Goal: Task Accomplishment & Management: Manage account settings

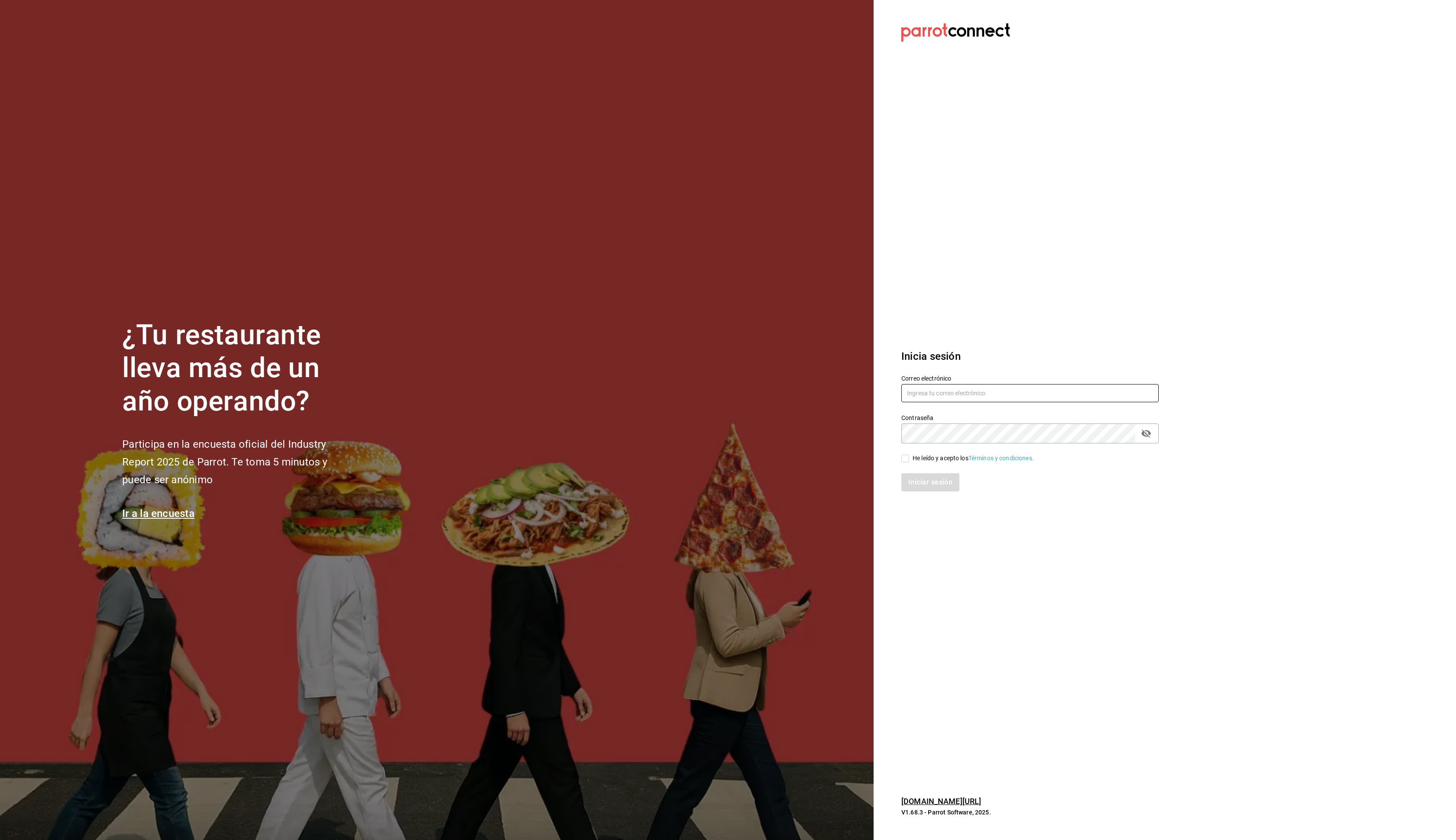
type input "[EMAIL_ADDRESS][DOMAIN_NAME]"
click at [907, 460] on input "He leído y acepto los Términos y condiciones." at bounding box center [905, 459] width 8 height 8
checkbox input "true"
click at [933, 490] on button "Iniciar sesión" at bounding box center [931, 482] width 59 height 18
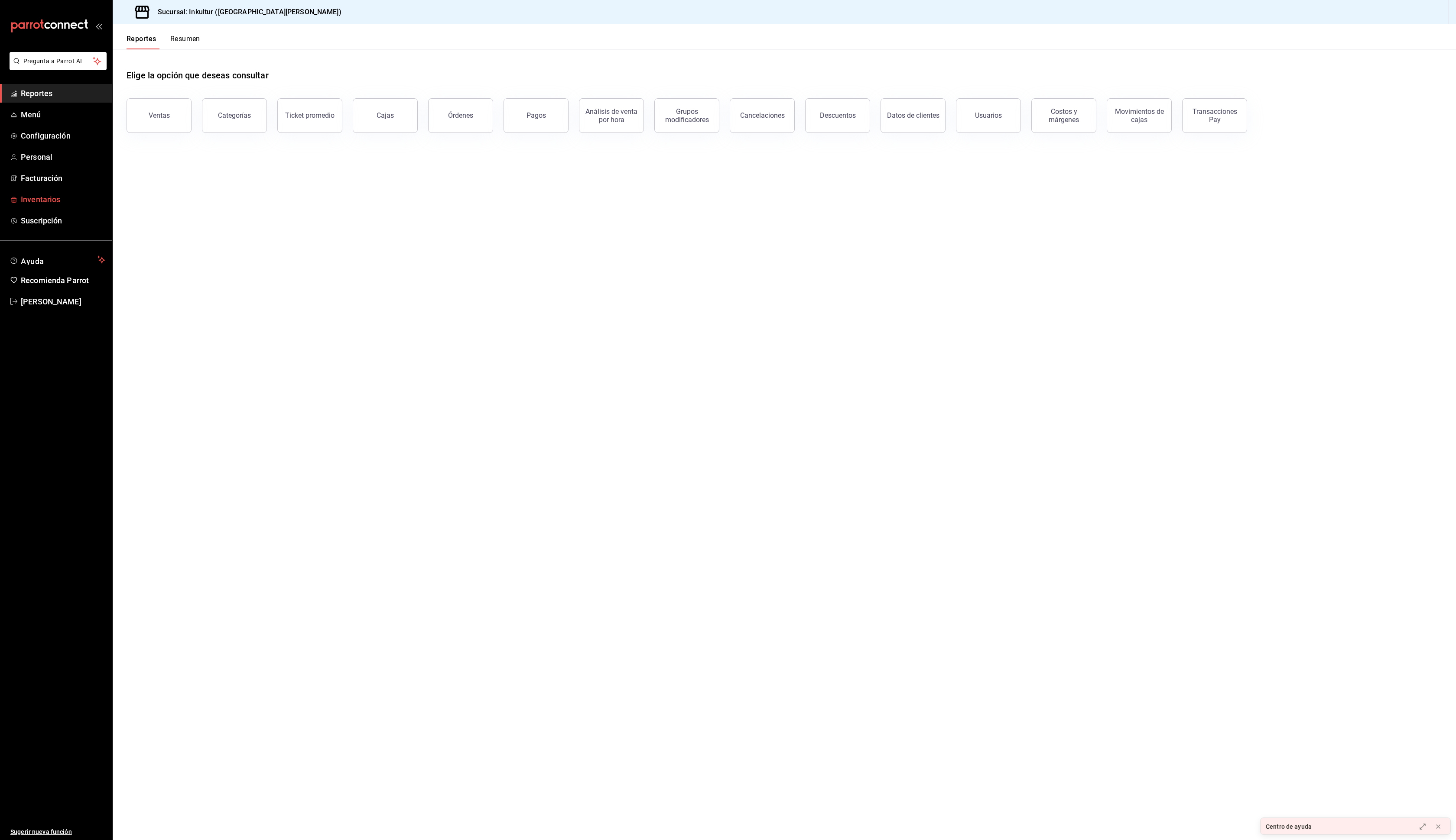
click at [44, 205] on span "Inventarios" at bounding box center [63, 199] width 85 height 12
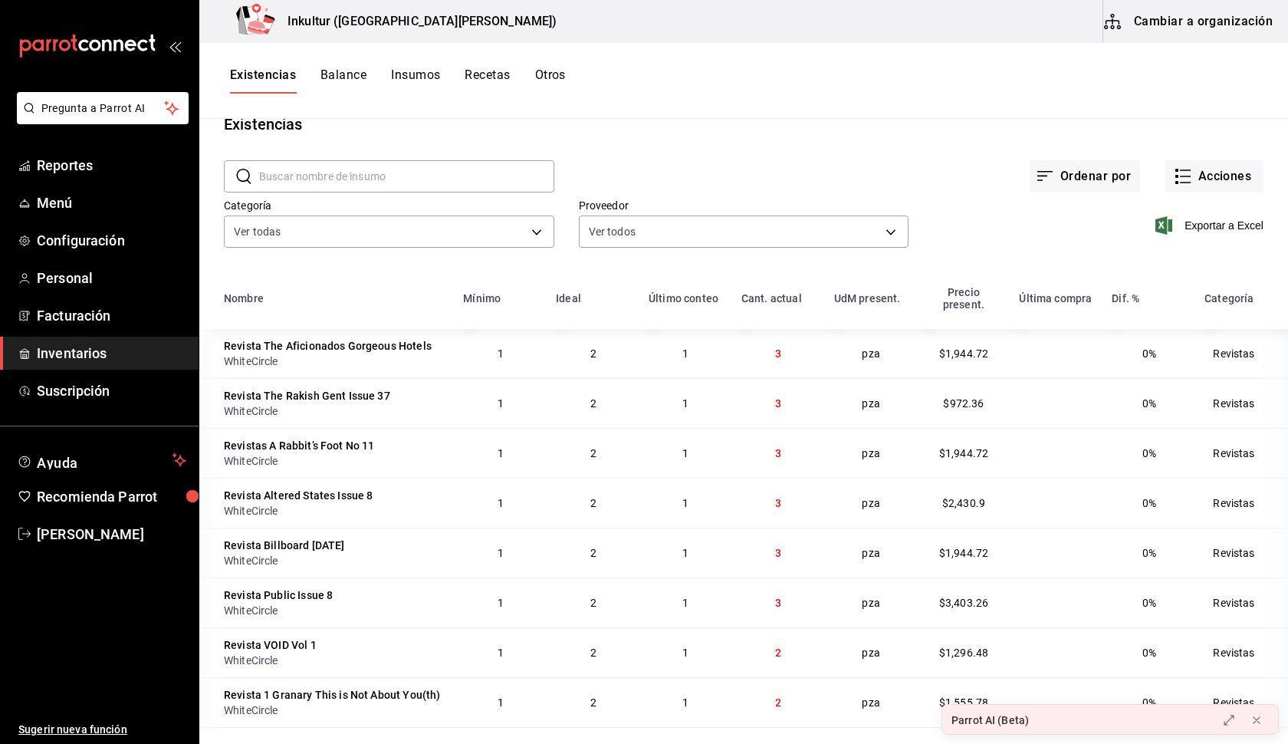
scroll to position [28, 0]
click at [777, 356] on span "3" at bounding box center [778, 356] width 6 height 12
click at [1213, 181] on button "Acciones" at bounding box center [1214, 179] width 99 height 32
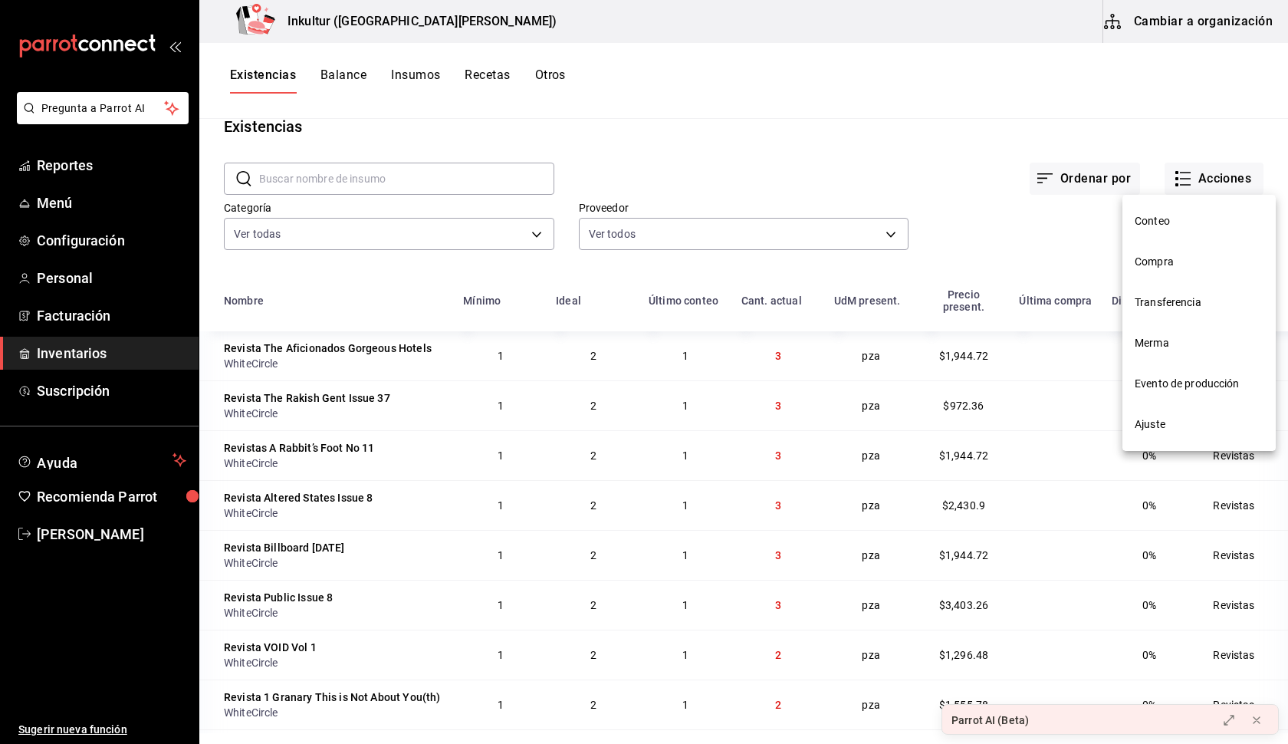
click at [1173, 422] on span "Ajuste" at bounding box center [1199, 424] width 129 height 16
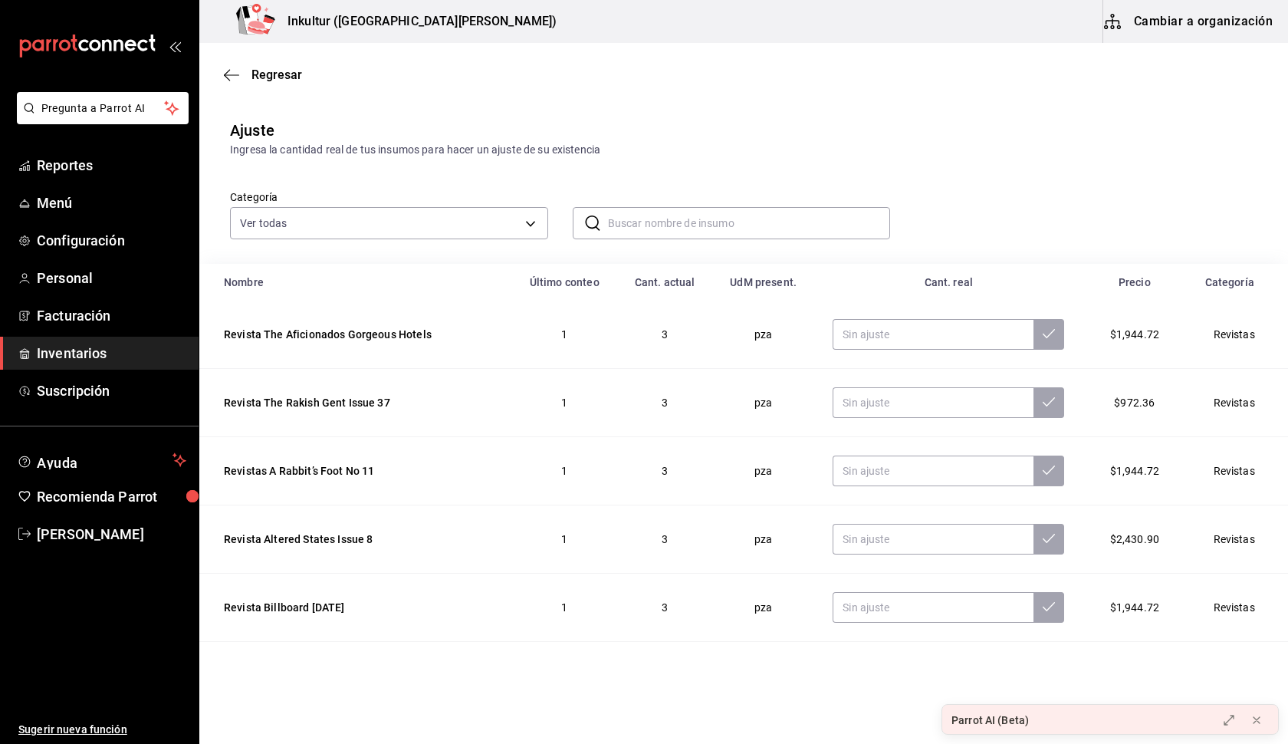
click at [681, 222] on input "text" at bounding box center [749, 223] width 283 height 31
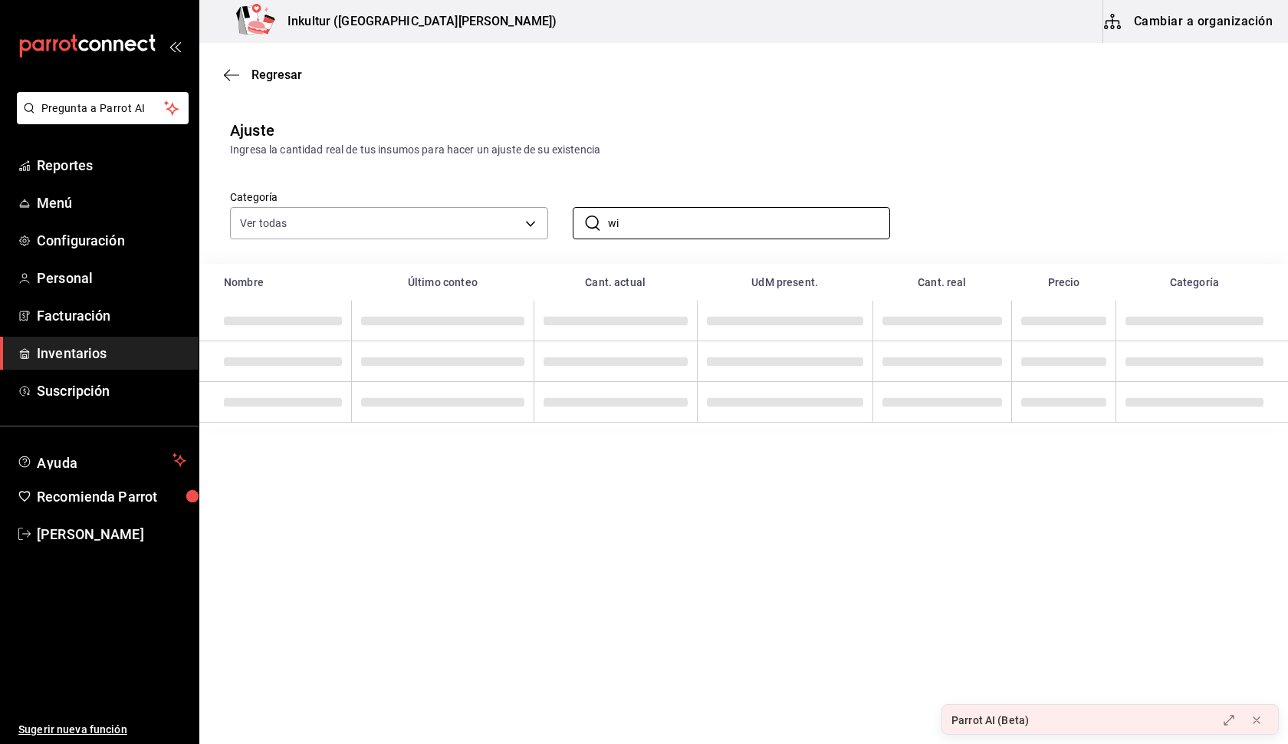
type input "w"
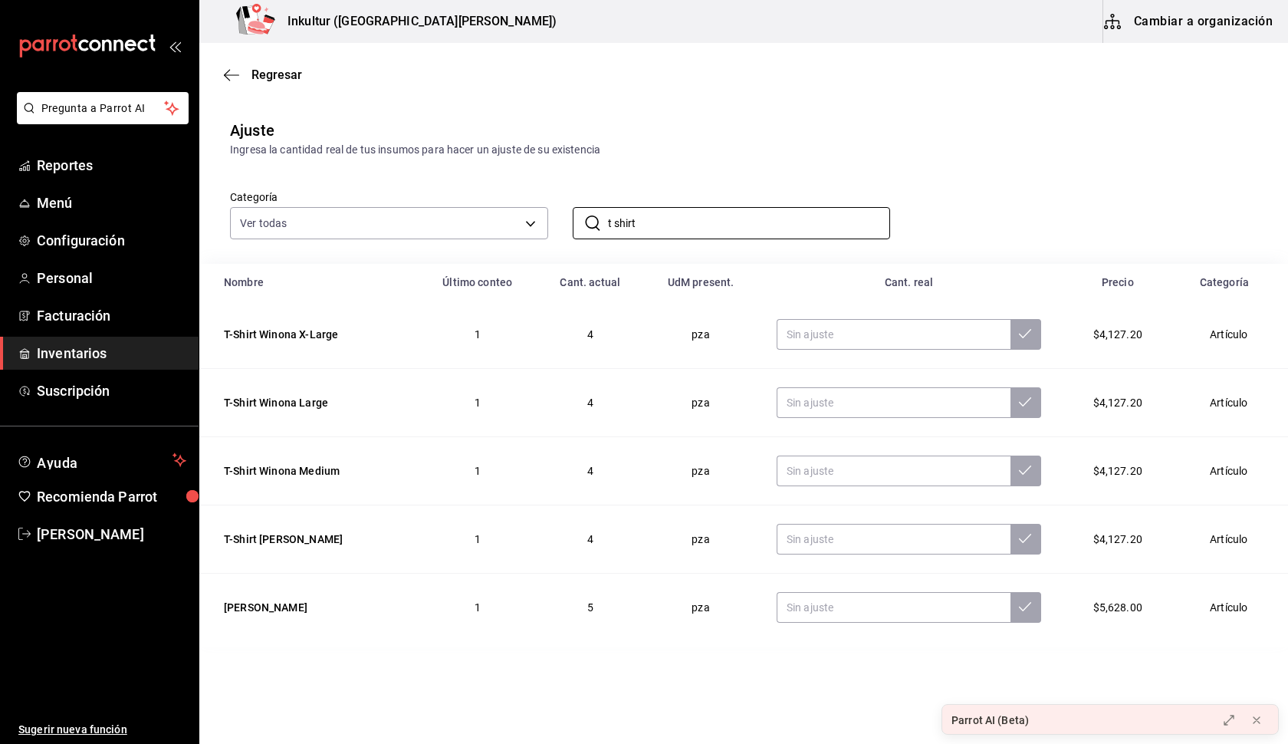
type input "t shirt"
click at [582, 468] on td "4" at bounding box center [590, 471] width 107 height 68
click at [976, 334] on input "text" at bounding box center [894, 334] width 234 height 31
click at [589, 336] on span "4" at bounding box center [590, 334] width 6 height 12
click at [1198, 22] on button "Cambiar a organización" at bounding box center [1189, 21] width 172 height 43
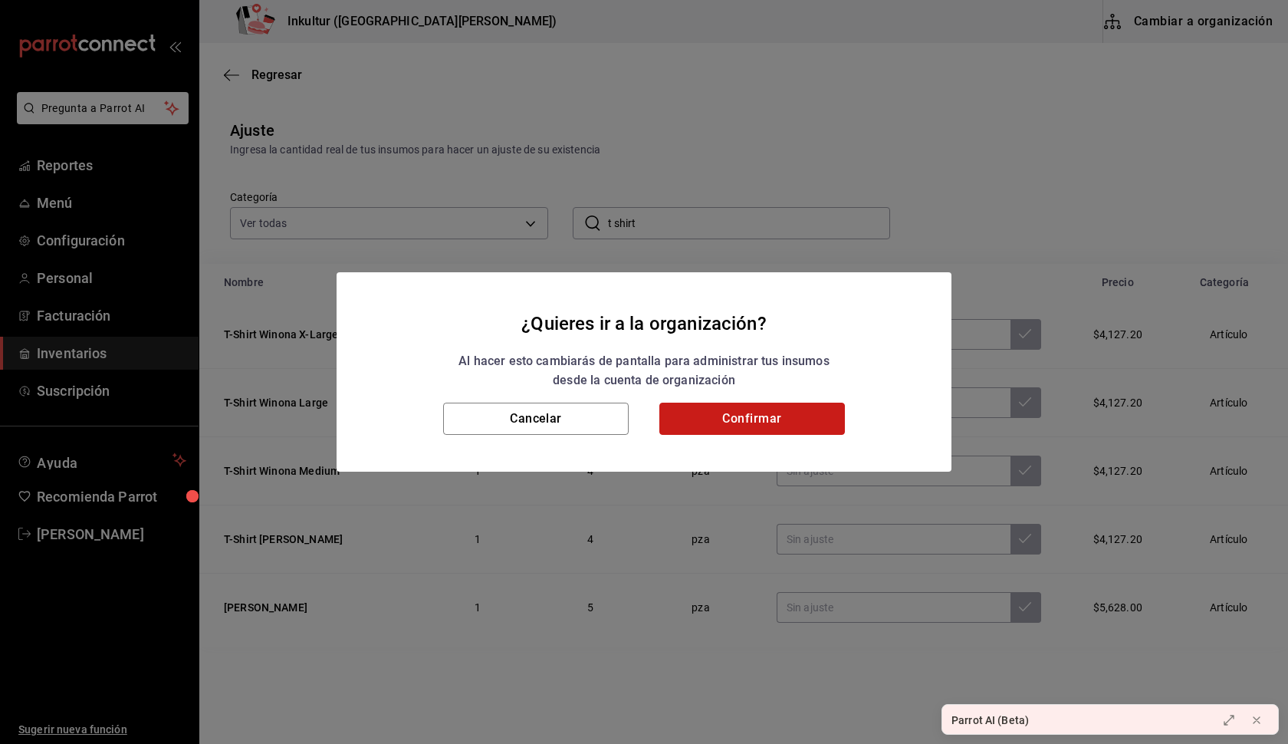
click at [763, 415] on button "Confirmar" at bounding box center [752, 418] width 186 height 32
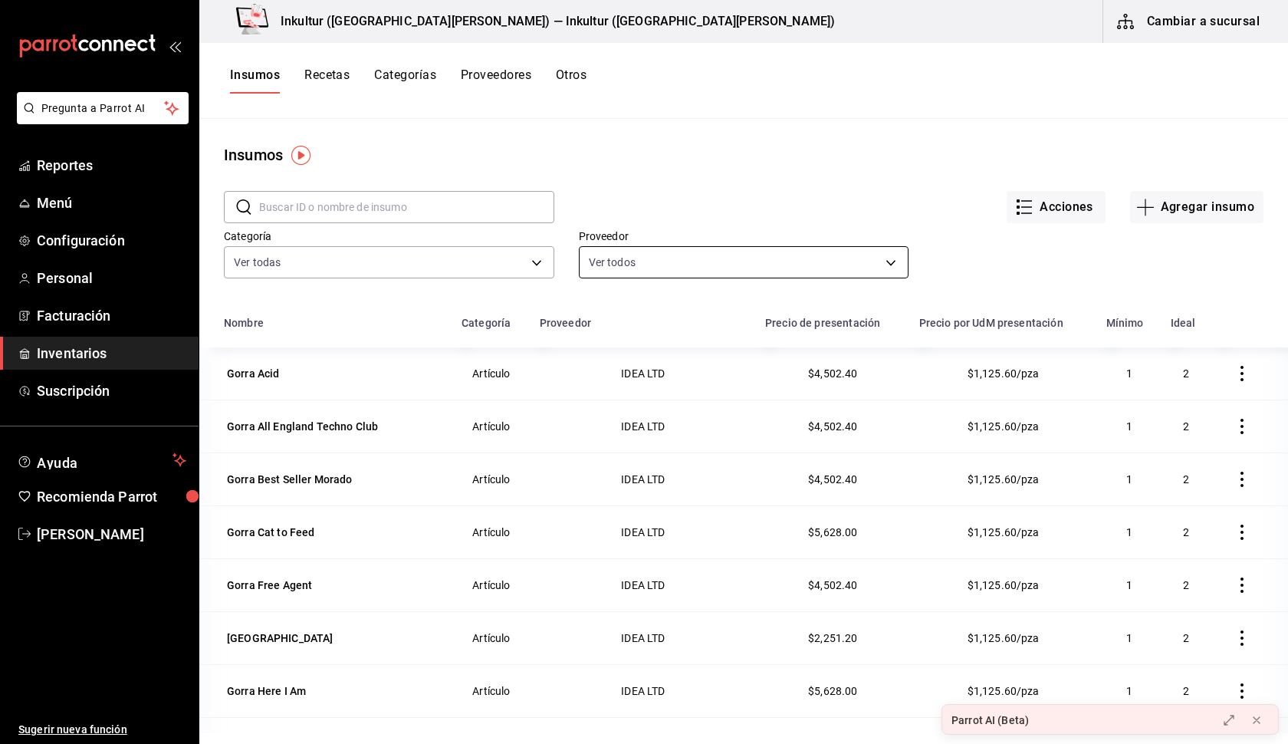
click at [691, 258] on body "Pregunta a Parrot AI Reportes Menú Configuración Personal Facturación Inventari…" at bounding box center [644, 366] width 1288 height 733
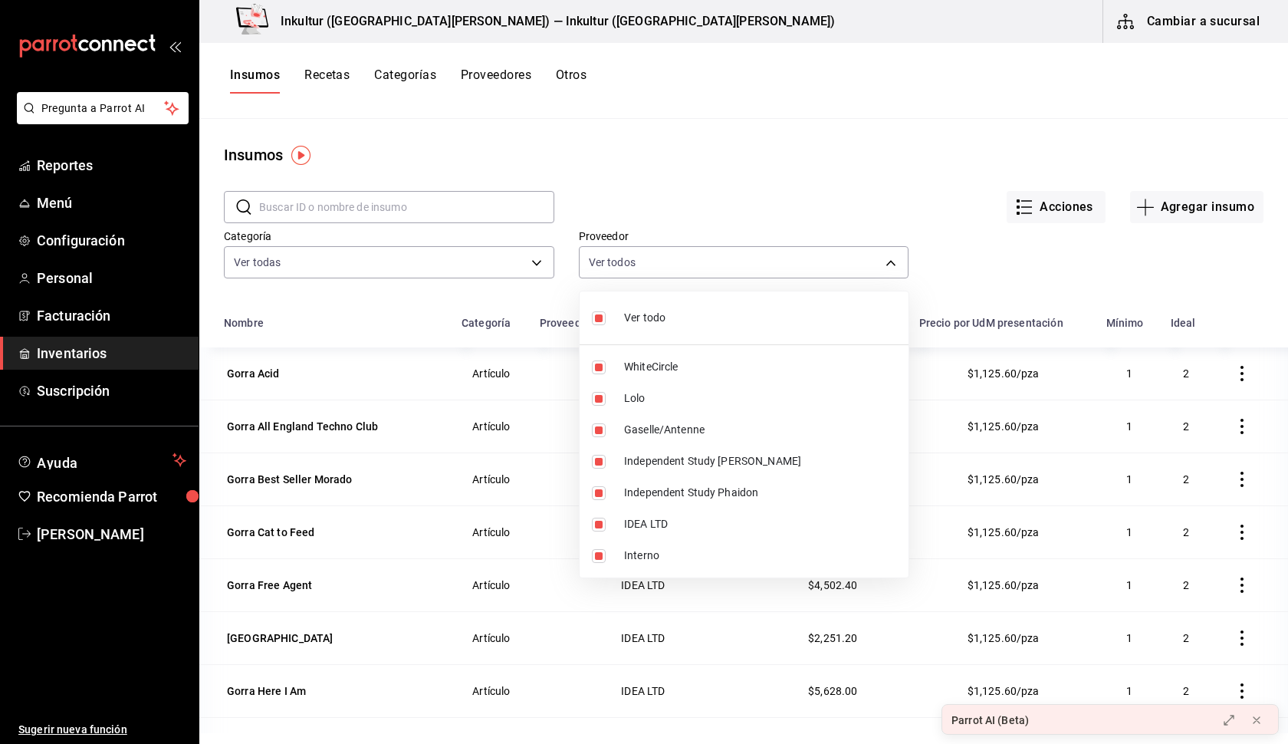
click at [414, 207] on div at bounding box center [644, 372] width 1288 height 744
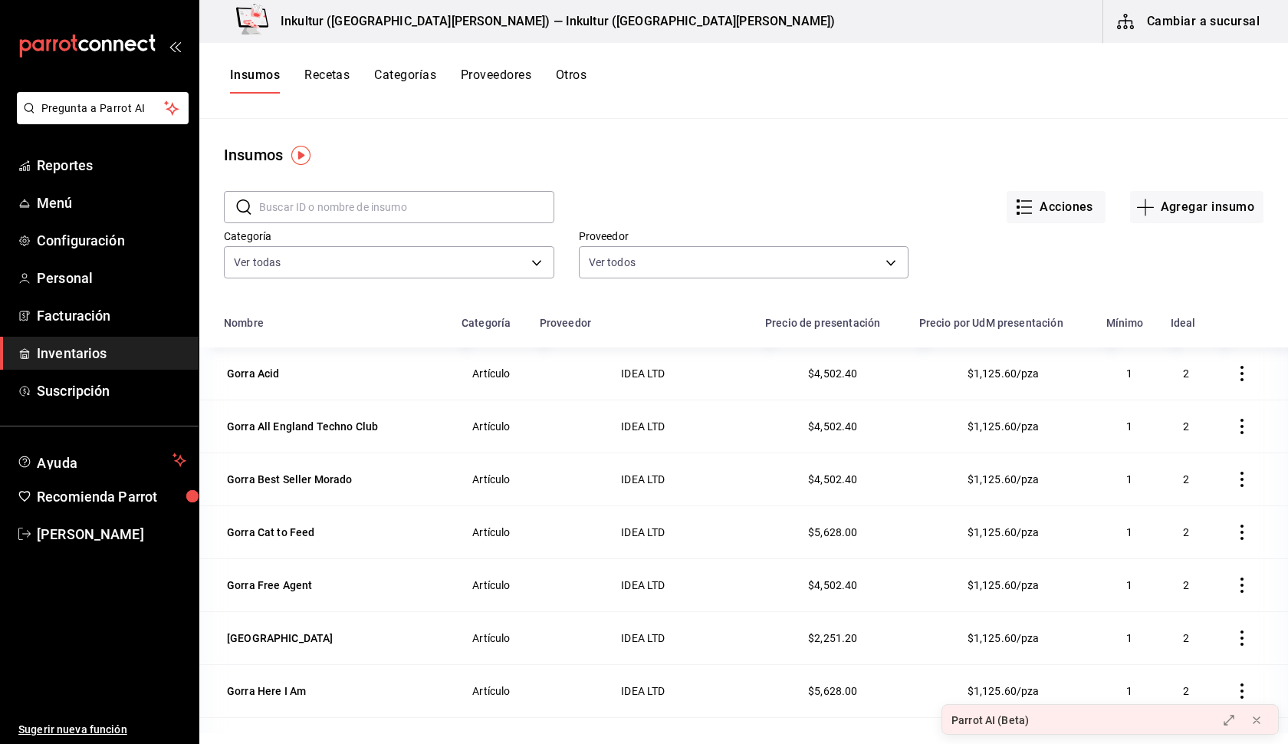
click at [414, 207] on input "text" at bounding box center [406, 207] width 295 height 31
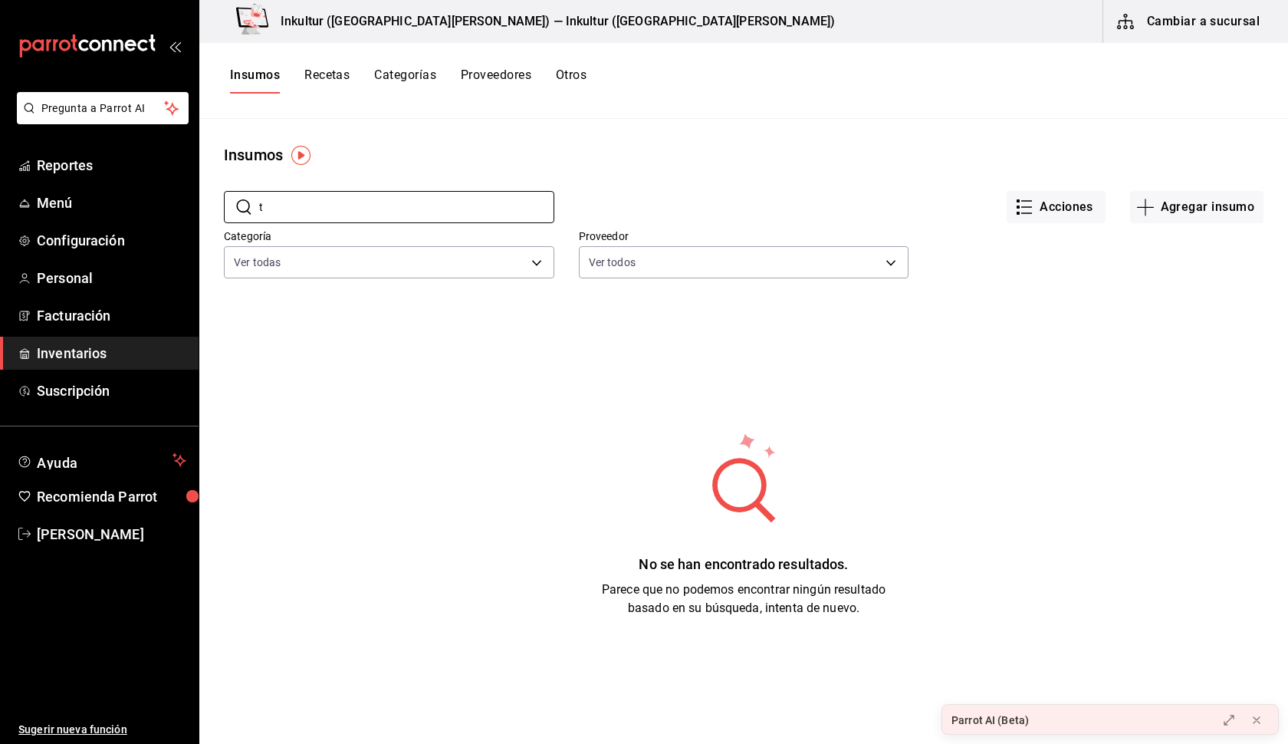
type input "t"
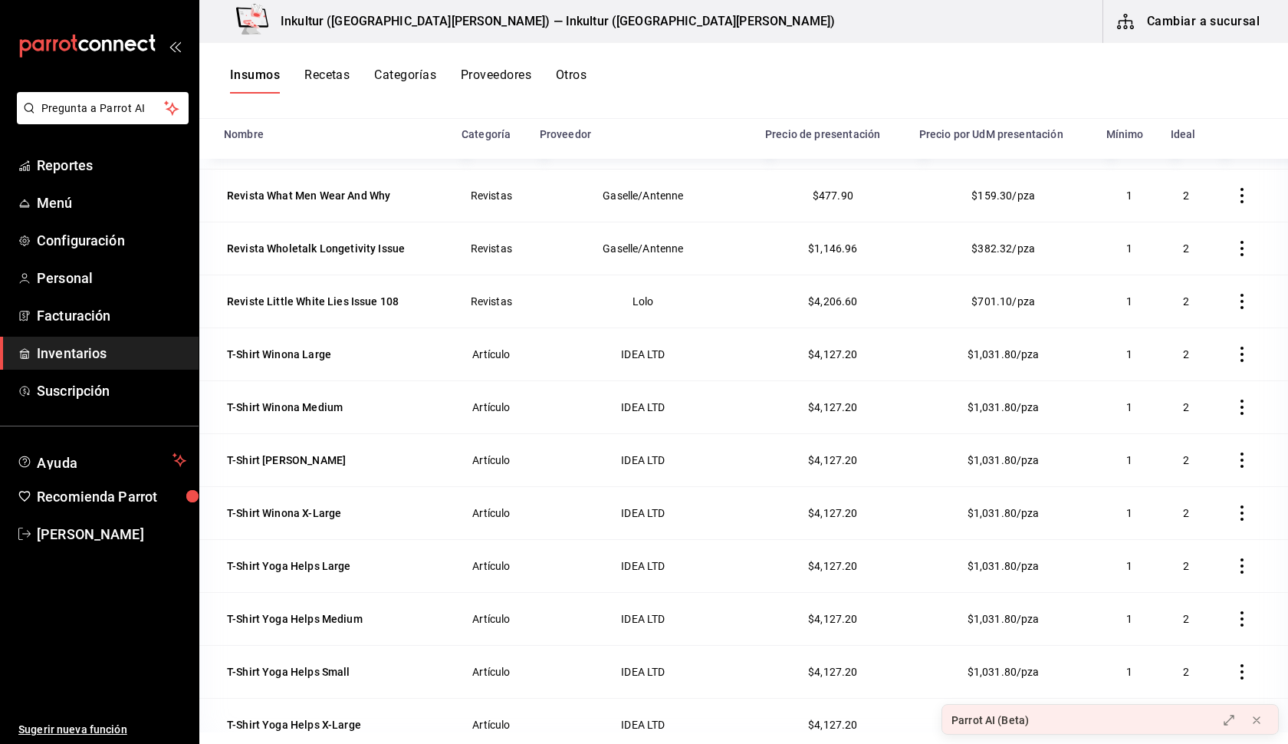
scroll to position [6999, 0]
click at [1245, 400] on icon "button" at bounding box center [1241, 407] width 15 height 15
click at [1241, 429] on div at bounding box center [644, 372] width 1288 height 744
click at [1188, 402] on span "2" at bounding box center [1186, 408] width 6 height 12
drag, startPoint x: 1188, startPoint y: 380, endPoint x: 1137, endPoint y: 380, distance: 50.6
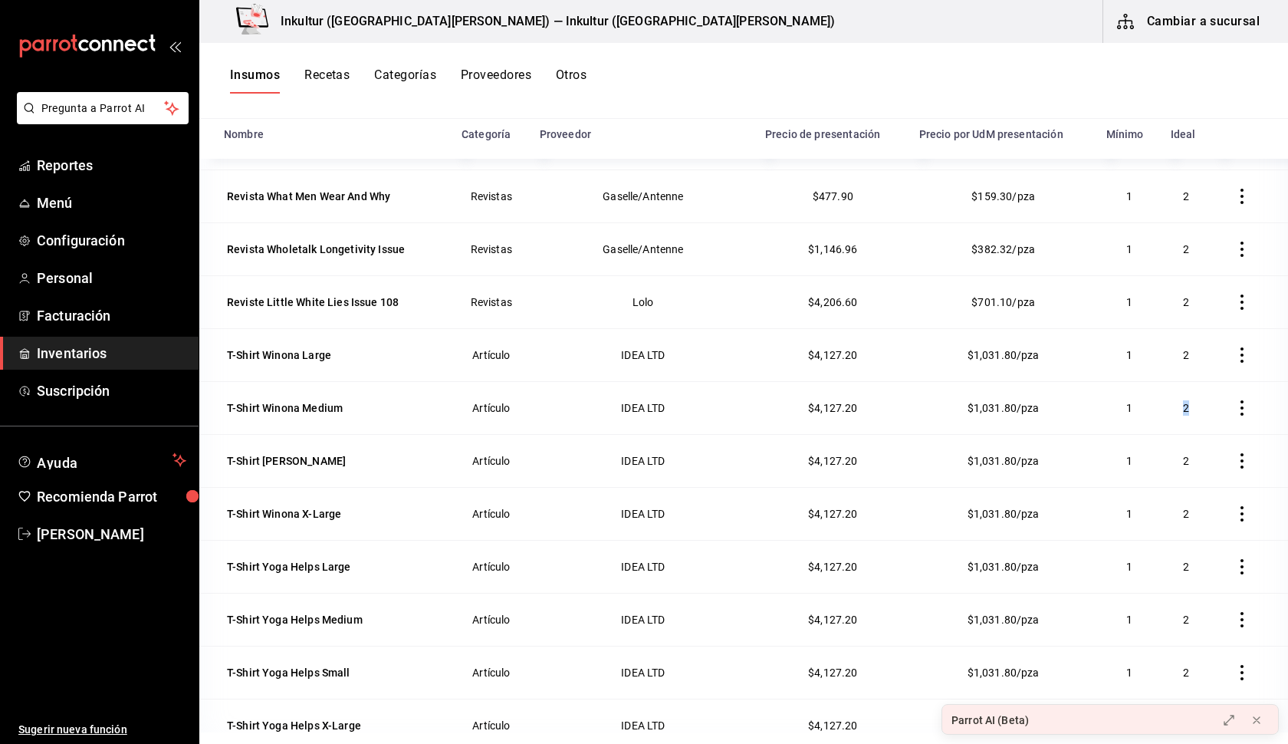
click at [1137, 381] on tr "T-Shirt [PERSON_NAME] Medium Artículo IDEA LTD $4,127.20 $1,031.80/pza 1 2" at bounding box center [743, 407] width 1089 height 53
click at [1214, 407] on td at bounding box center [1249, 407] width 77 height 53
click at [1245, 612] on icon "button" at bounding box center [1241, 619] width 15 height 15
click at [1263, 488] on div at bounding box center [644, 372] width 1288 height 744
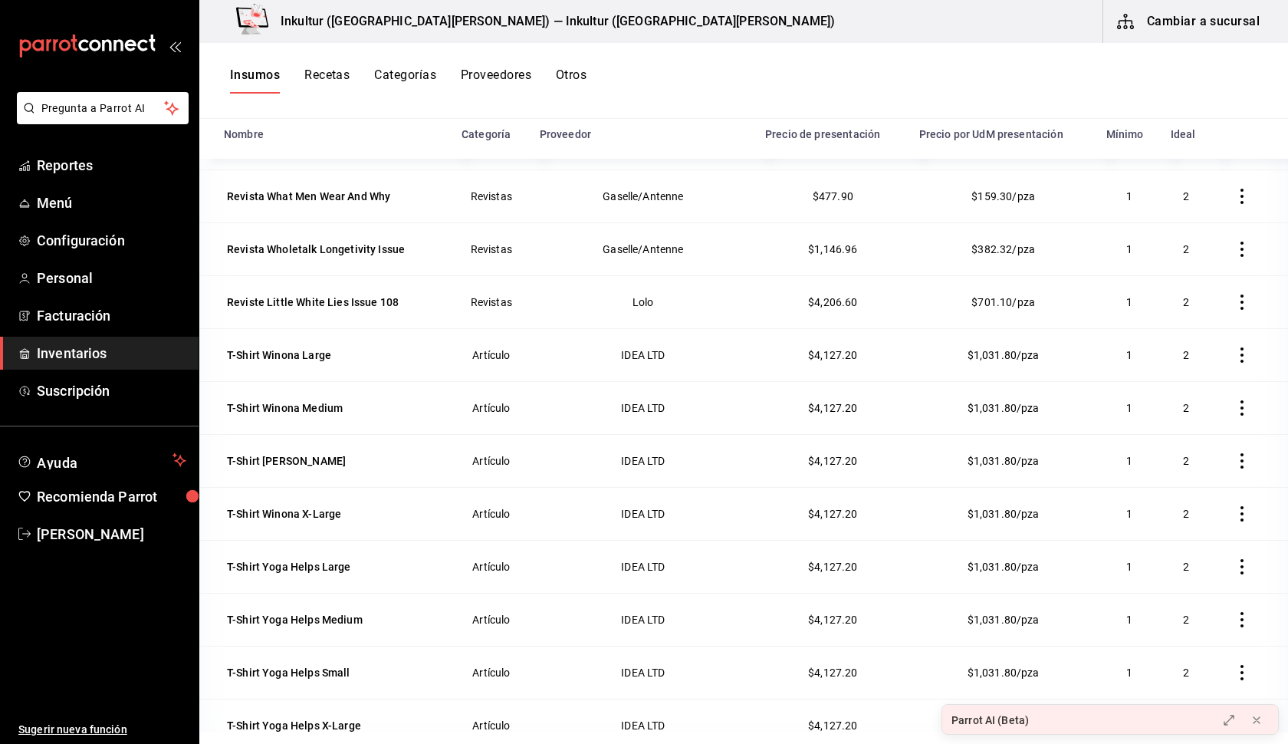
click at [1182, 23] on button "Cambiar a sucursal" at bounding box center [1189, 21] width 172 height 43
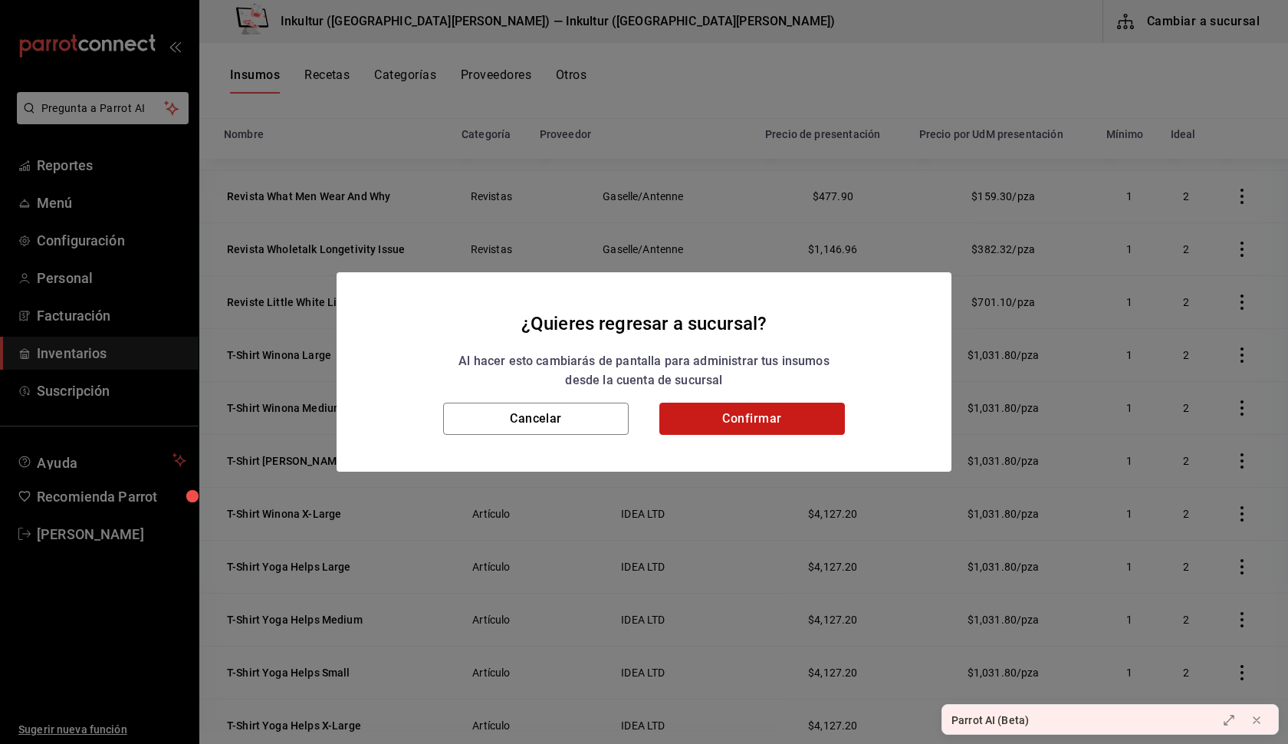
click at [789, 416] on button "Confirmar" at bounding box center [752, 418] width 186 height 32
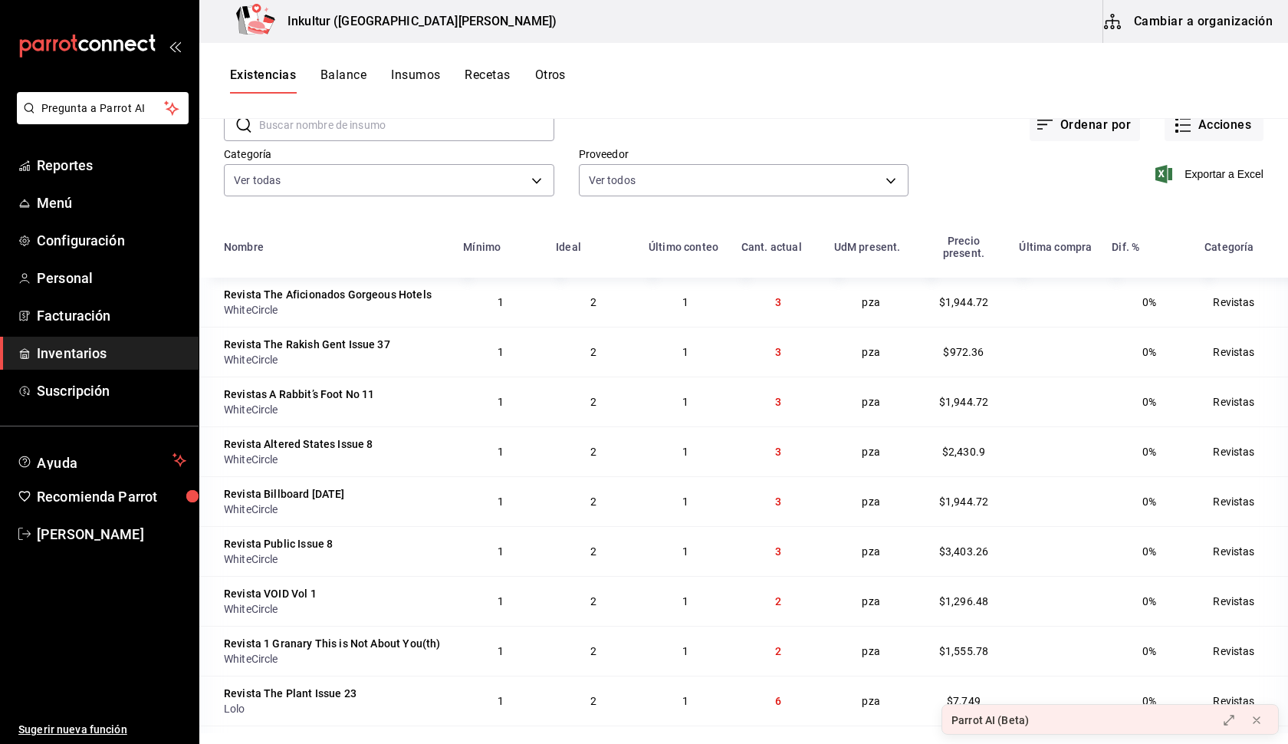
scroll to position [84, 0]
click at [1198, 128] on button "Acciones" at bounding box center [1214, 123] width 99 height 32
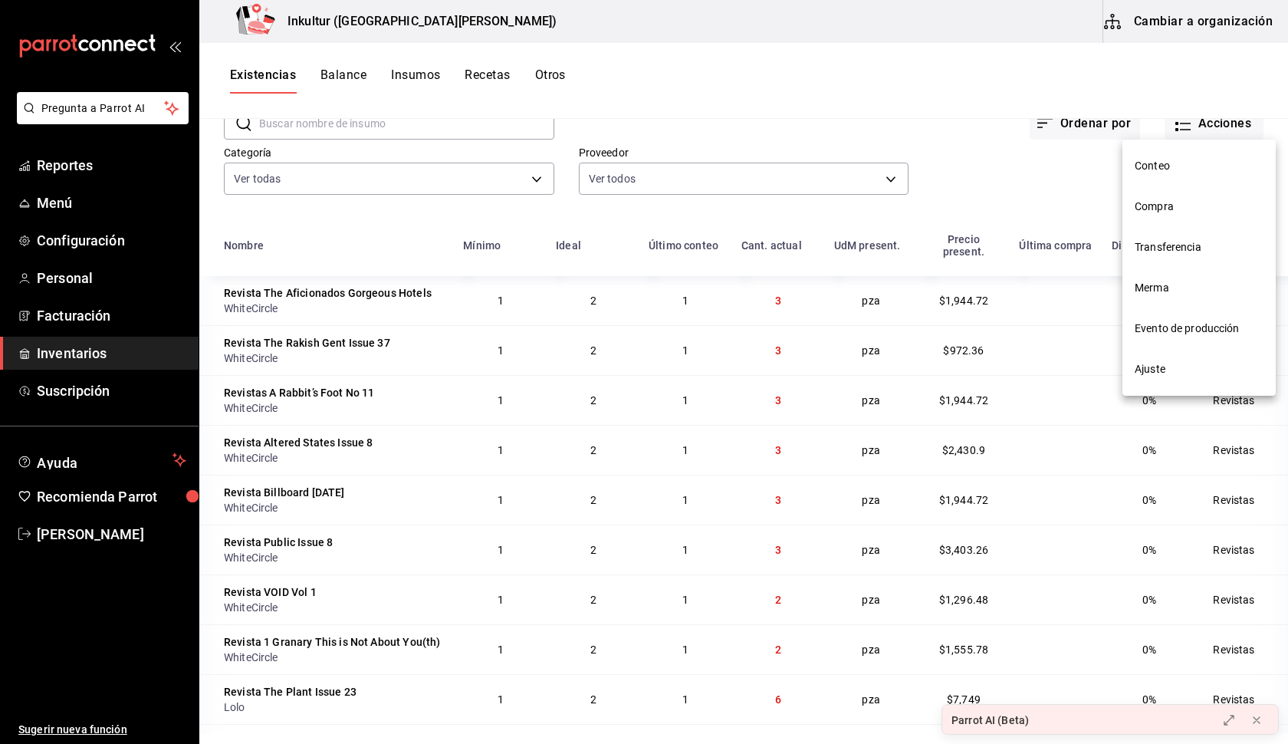
click at [1211, 169] on span "Conteo" at bounding box center [1199, 166] width 129 height 16
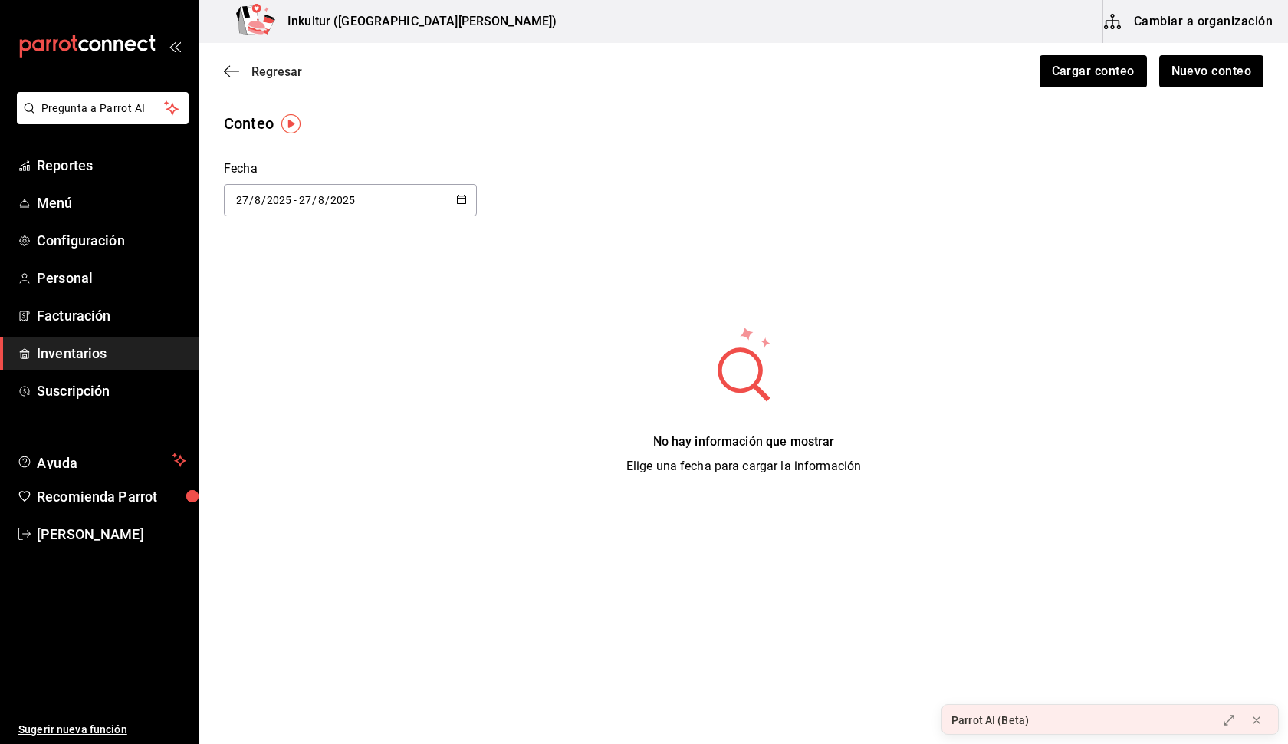
click at [232, 72] on icon "button" at bounding box center [231, 71] width 15 height 14
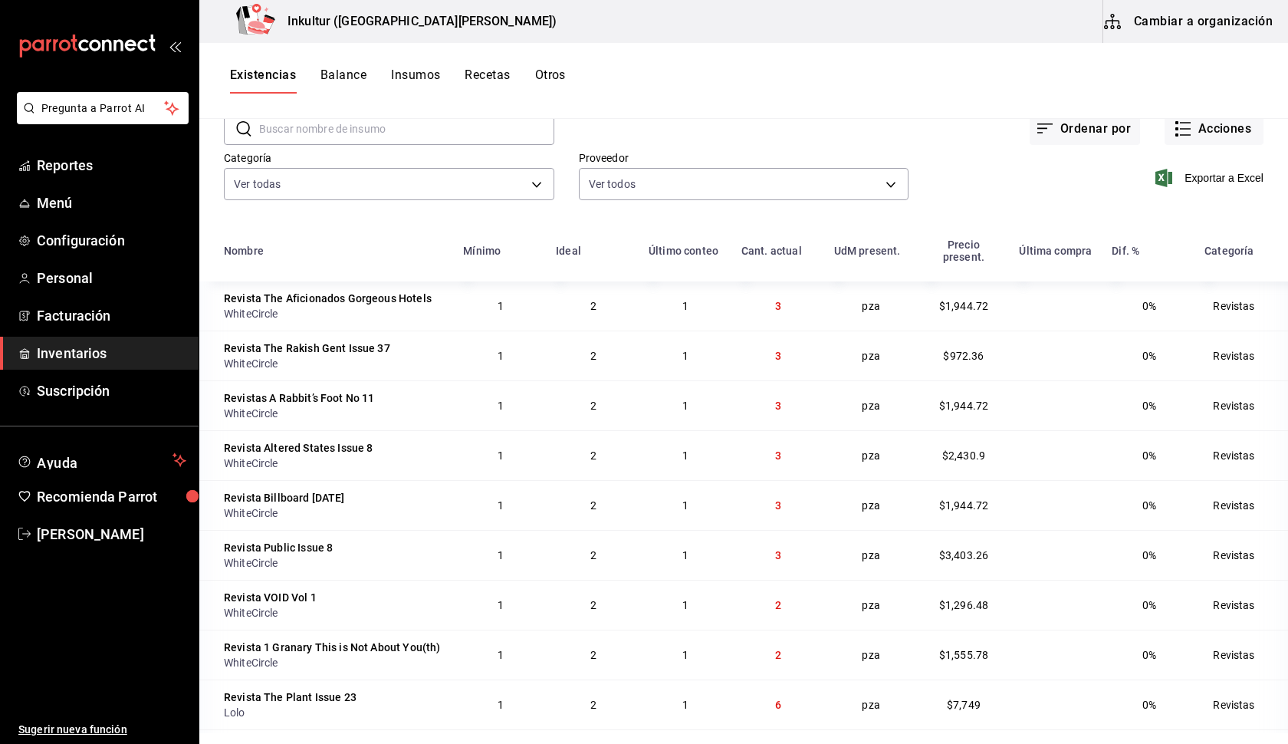
scroll to position [77, 0]
click at [746, 122] on div "Ordenar por Acciones" at bounding box center [908, 118] width 709 height 57
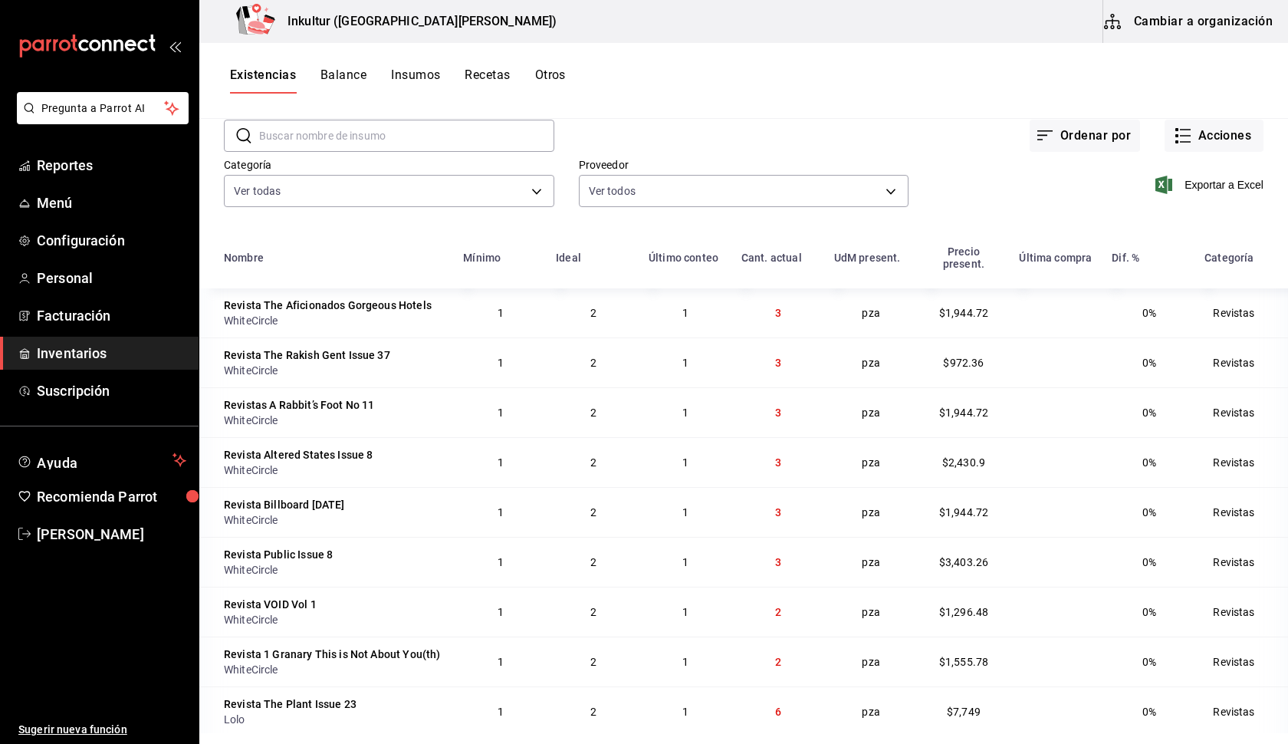
click at [751, 75] on div "Existencias Balance Insumos Recetas Otros" at bounding box center [743, 80] width 1089 height 26
click at [734, 88] on div "Existencias Balance Insumos Recetas Otros" at bounding box center [743, 80] width 1089 height 26
click at [1215, 133] on button "Acciones" at bounding box center [1214, 136] width 99 height 32
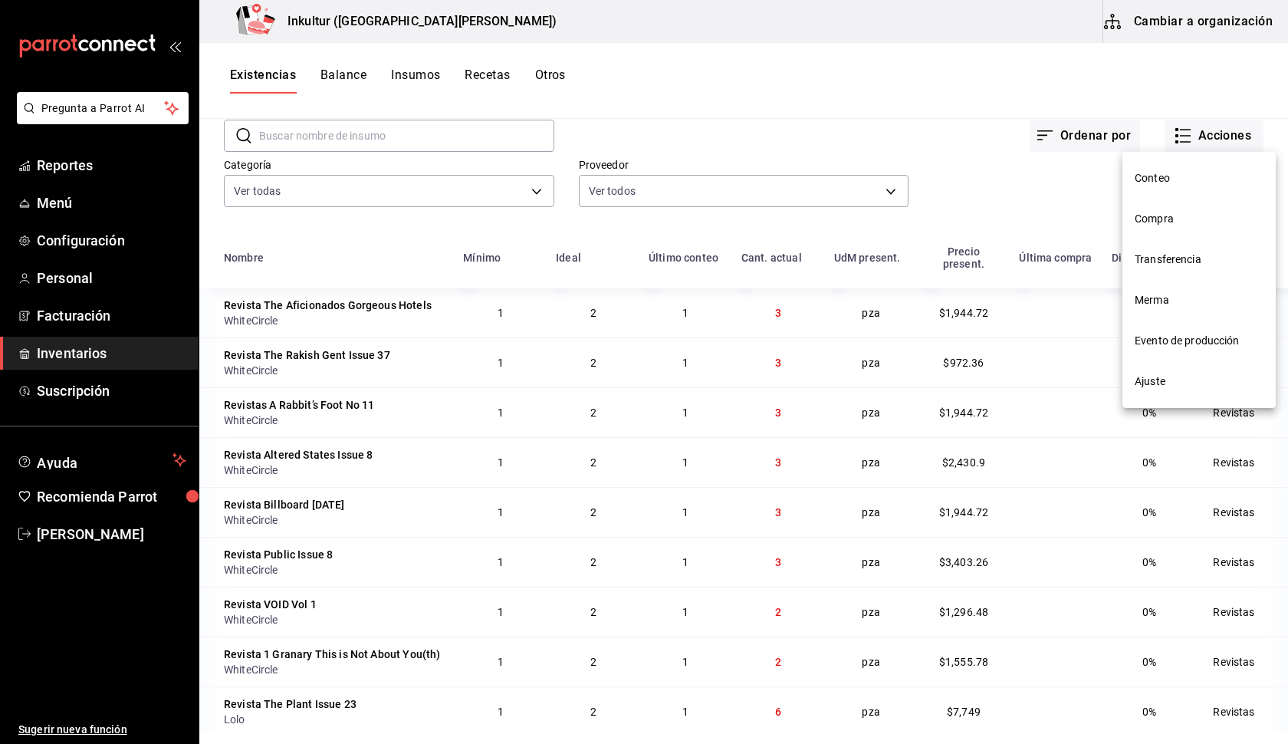
click at [1175, 379] on span "Ajuste" at bounding box center [1199, 381] width 129 height 16
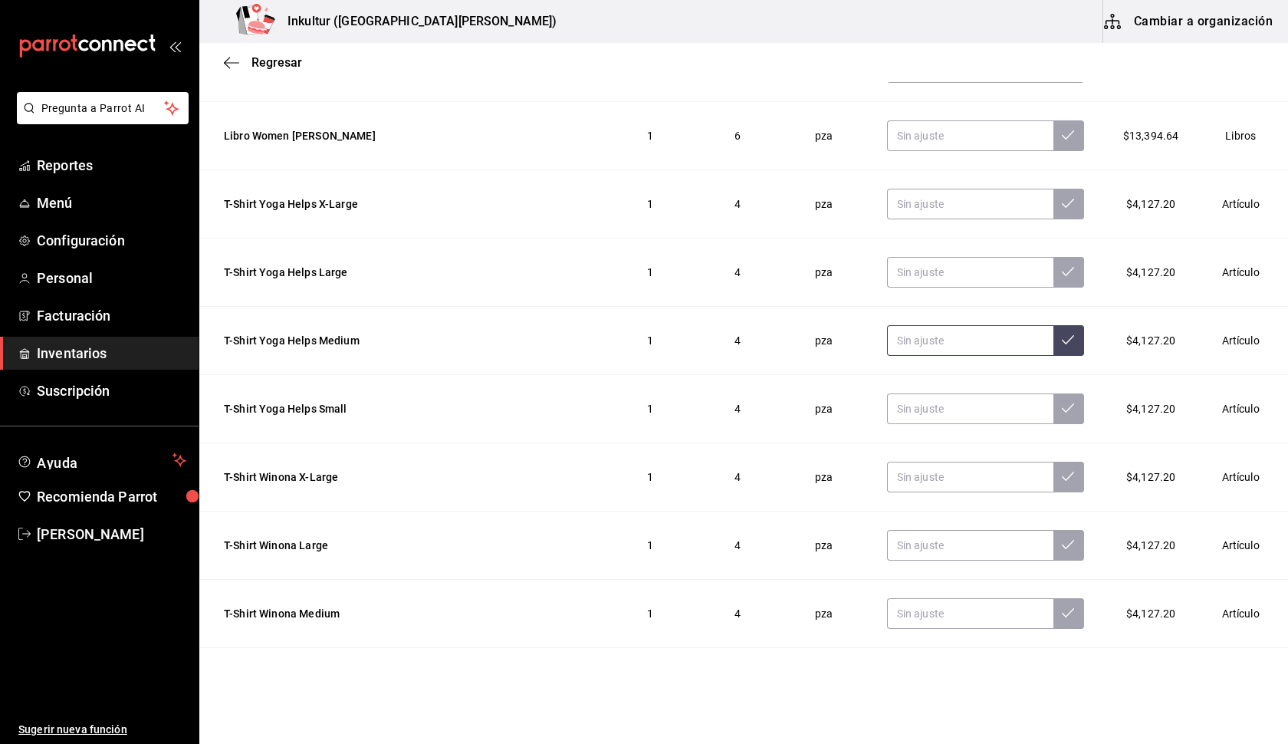
click at [1071, 340] on icon at bounding box center [1068, 340] width 12 height 12
click at [1005, 340] on input "text" at bounding box center [970, 340] width 166 height 31
type input "3.00"
click at [1072, 341] on icon at bounding box center [1068, 340] width 12 height 12
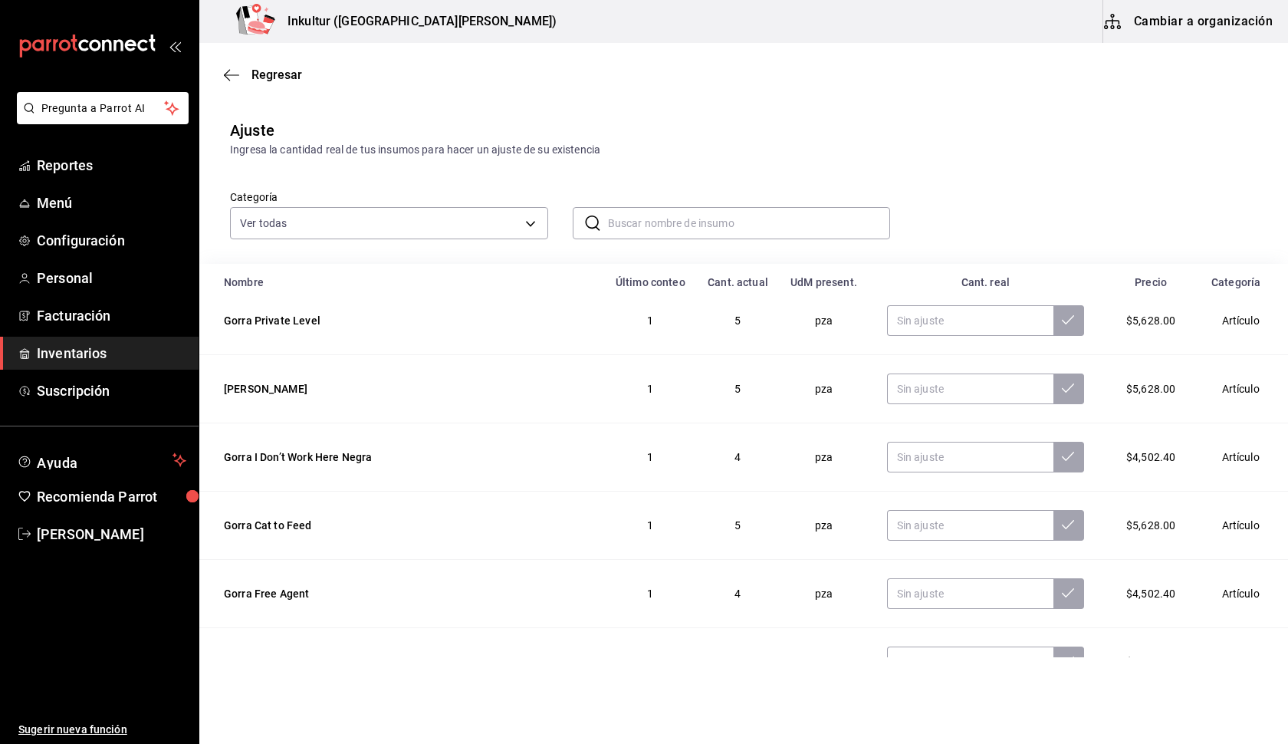
scroll to position [9021, 0]
click at [1069, 462] on button at bounding box center [1068, 456] width 31 height 31
click at [992, 457] on input "text" at bounding box center [970, 456] width 166 height 31
type input "3.00"
click at [1068, 458] on icon at bounding box center [1068, 455] width 12 height 12
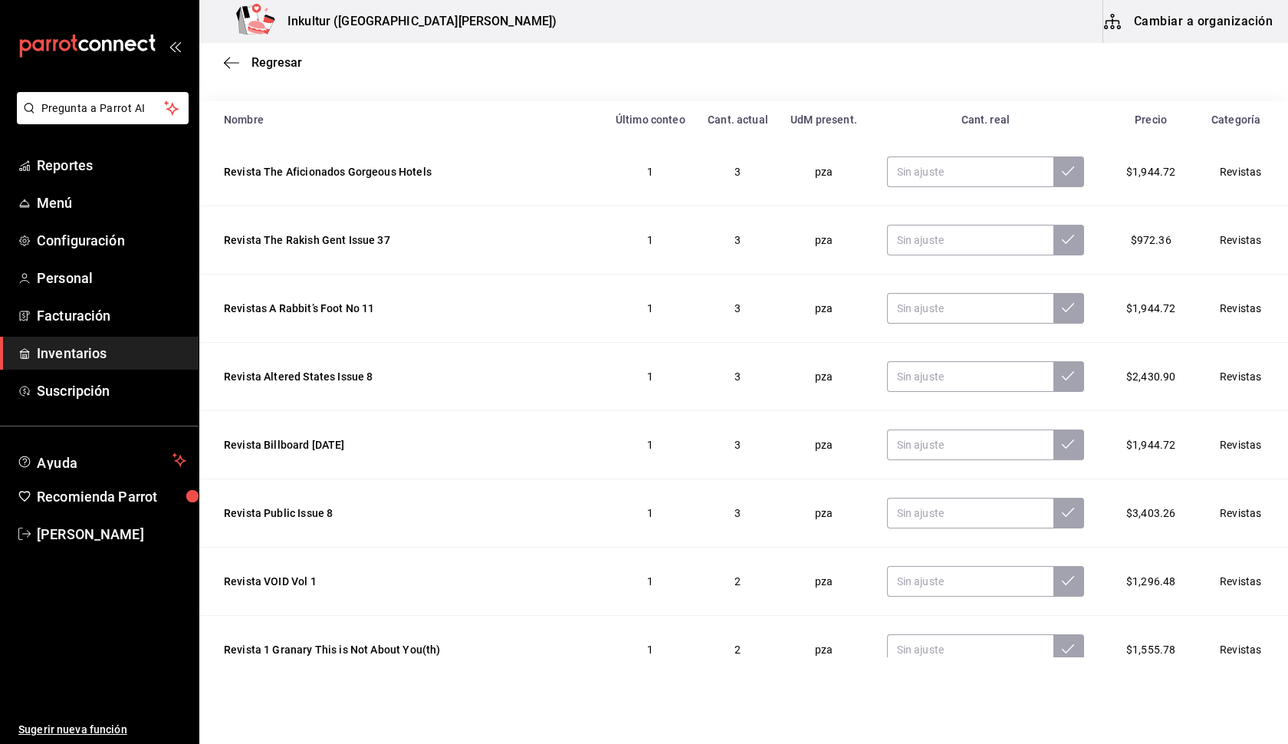
scroll to position [140, 0]
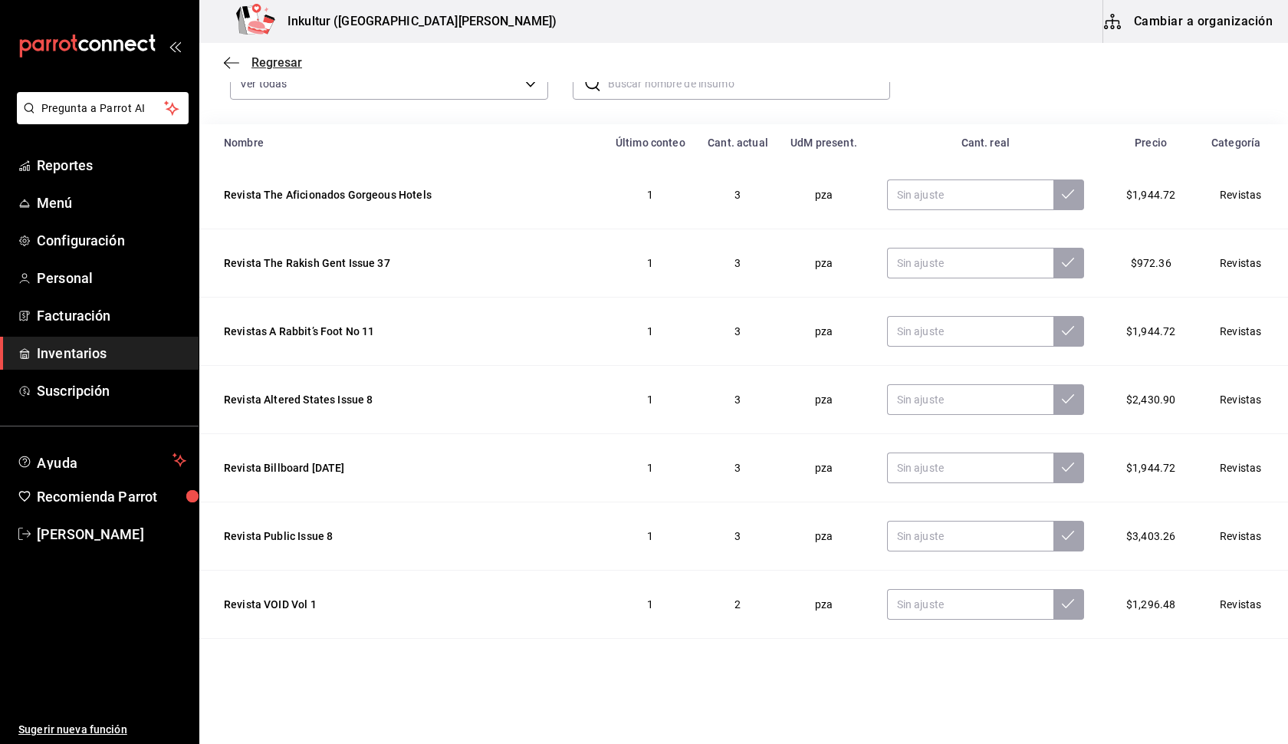
click at [227, 58] on icon "button" at bounding box center [231, 63] width 15 height 14
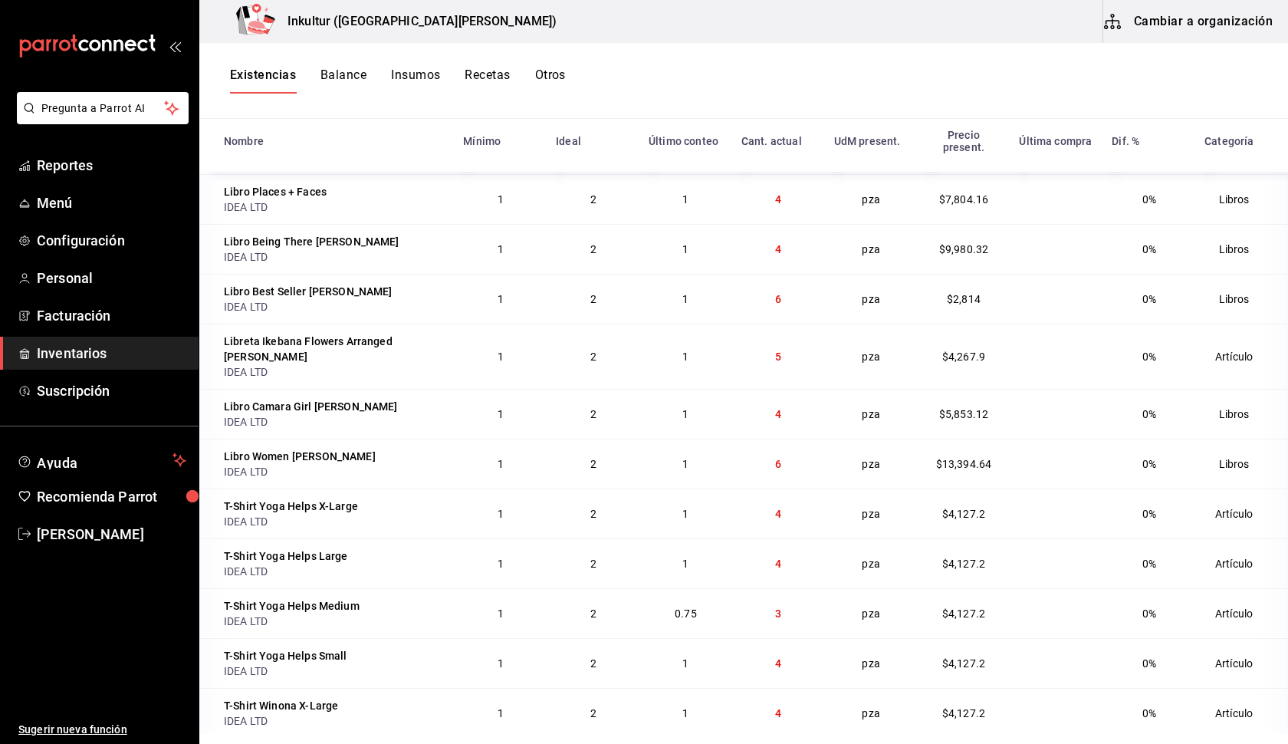
click at [688, 607] on span "0.75" at bounding box center [686, 613] width 22 height 12
click at [705, 538] on td "1" at bounding box center [685, 563] width 93 height 50
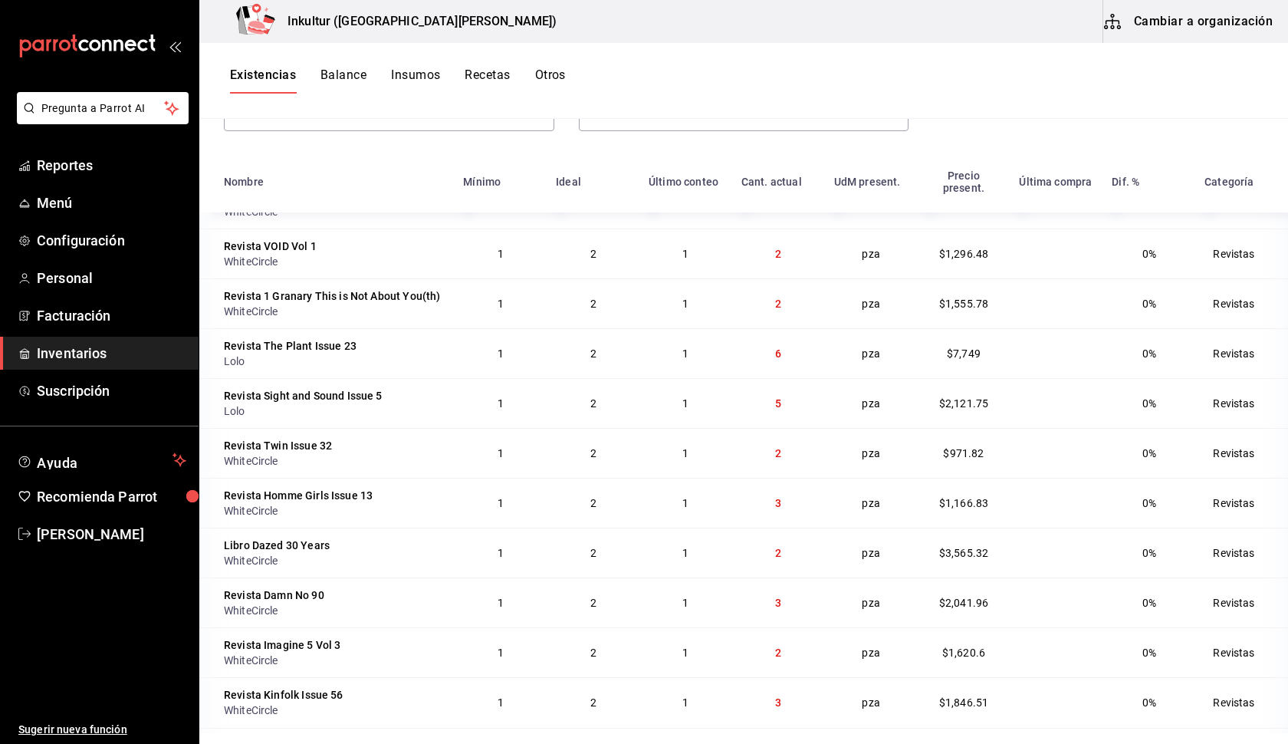
scroll to position [298, 0]
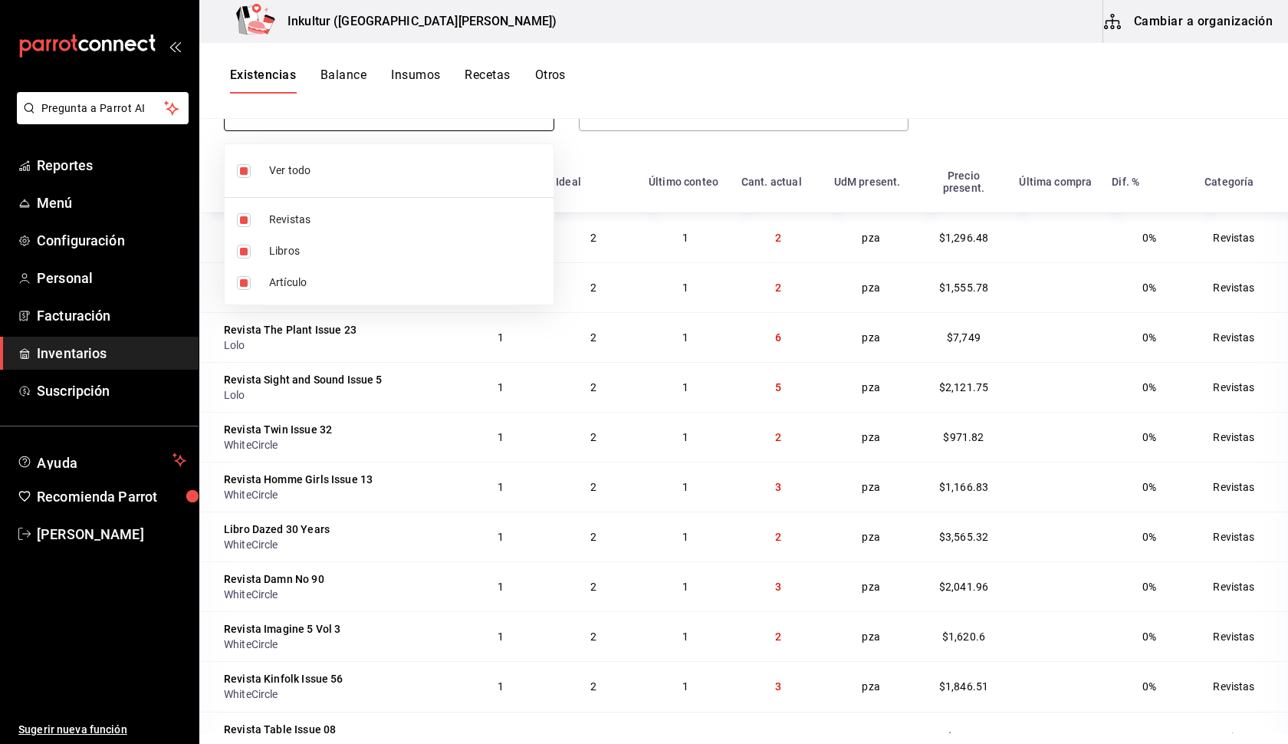
click at [371, 119] on body "Pregunta a Parrot AI Reportes Menú Configuración Personal Facturación Inventari…" at bounding box center [644, 366] width 1288 height 733
click at [812, 123] on div at bounding box center [644, 372] width 1288 height 744
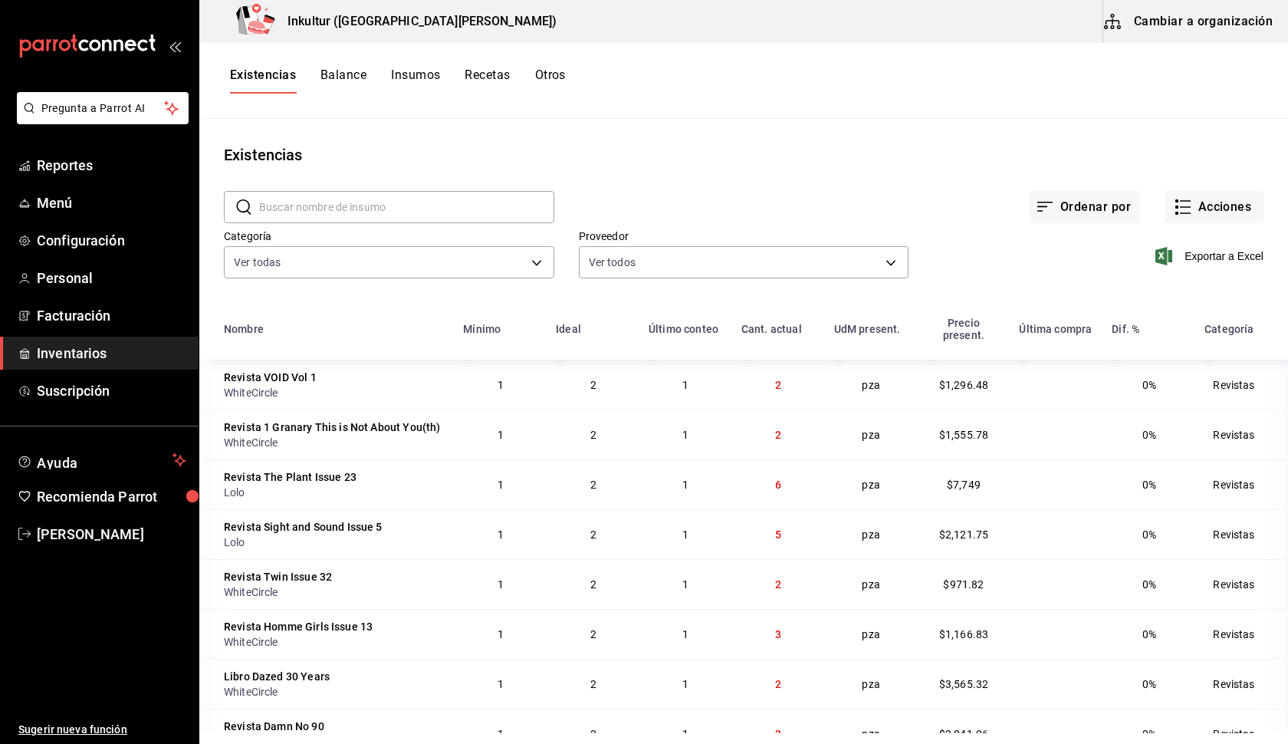
scroll to position [0, 0]
click at [459, 215] on input "text" at bounding box center [406, 207] width 295 height 31
type input "t-shirt"
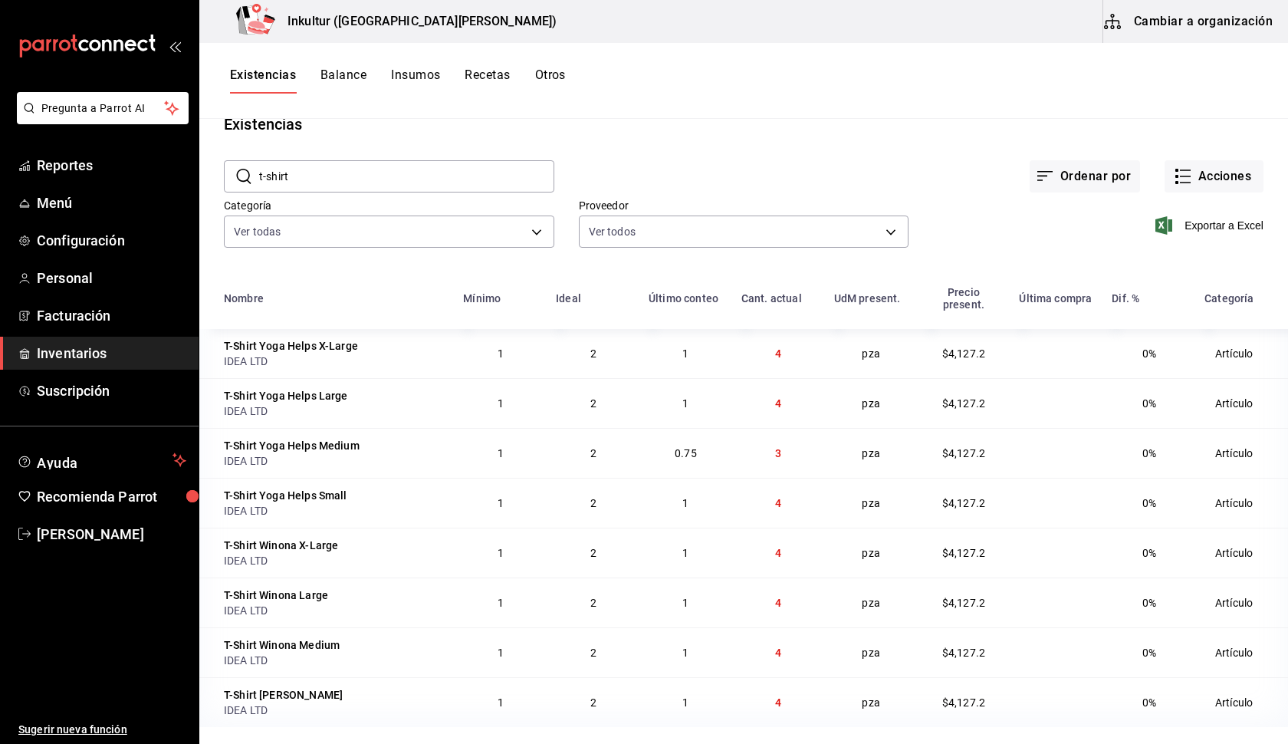
click at [1204, 23] on button "Cambiar a organización" at bounding box center [1189, 21] width 172 height 43
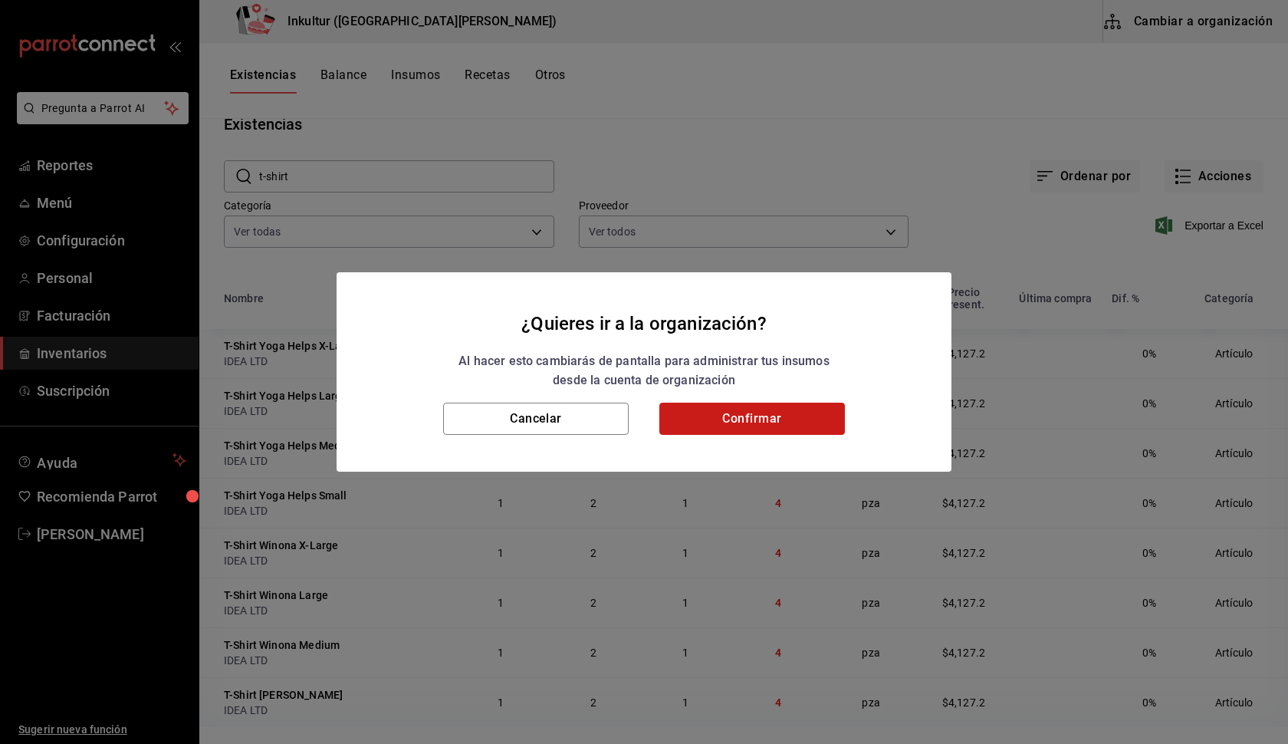
click at [791, 411] on button "Confirmar" at bounding box center [752, 418] width 186 height 32
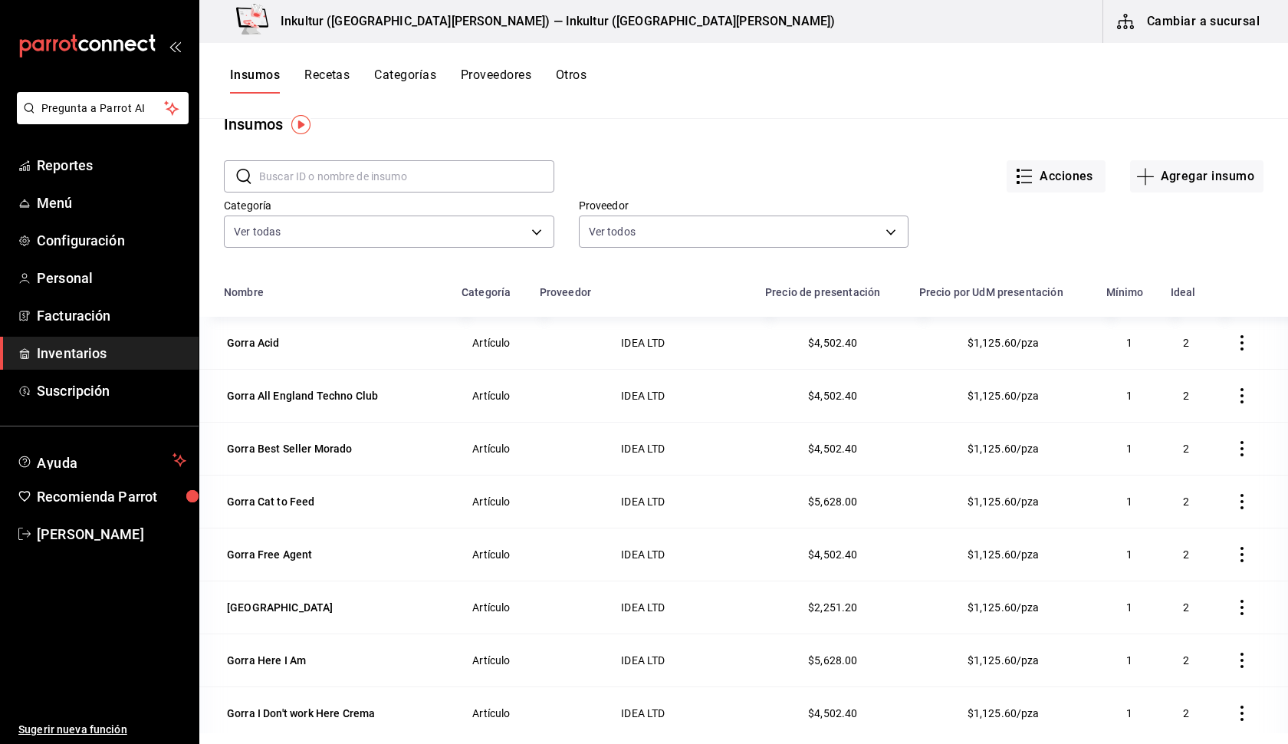
click at [1224, 12] on button "Cambiar a sucursal" at bounding box center [1189, 21] width 172 height 43
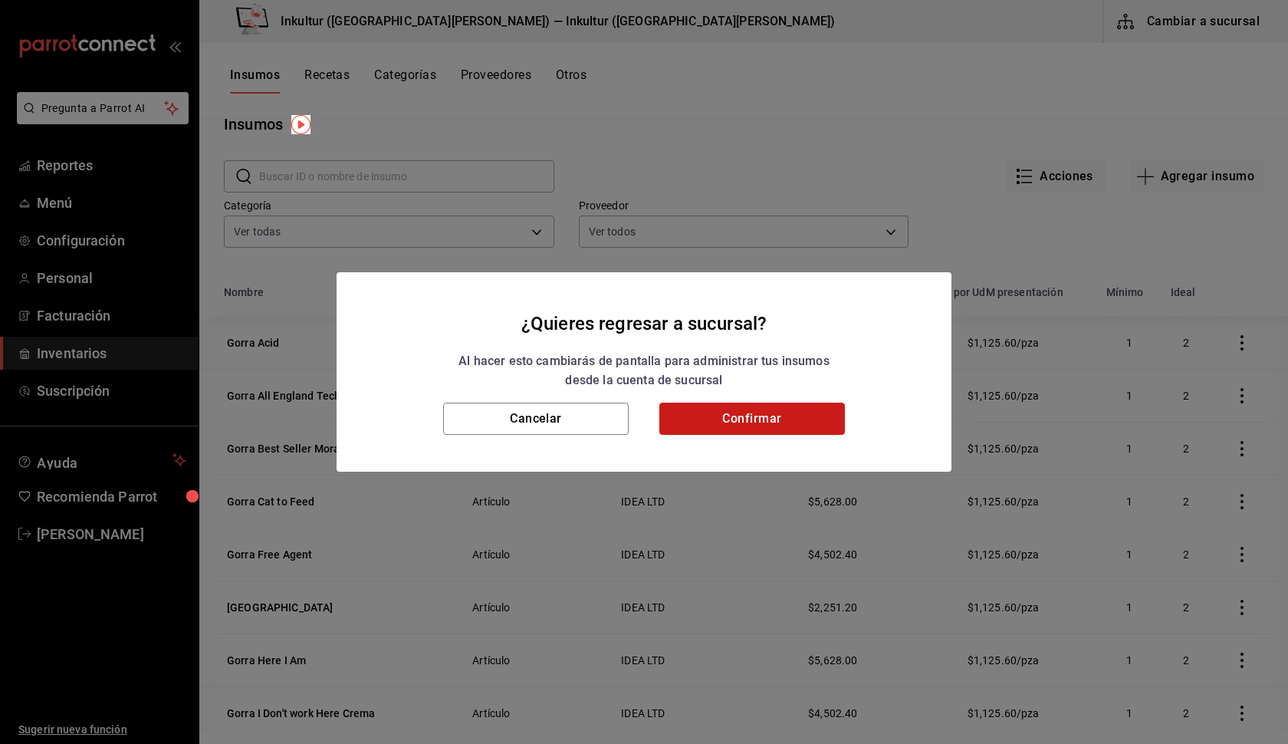
click at [790, 416] on button "Confirmar" at bounding box center [752, 418] width 186 height 32
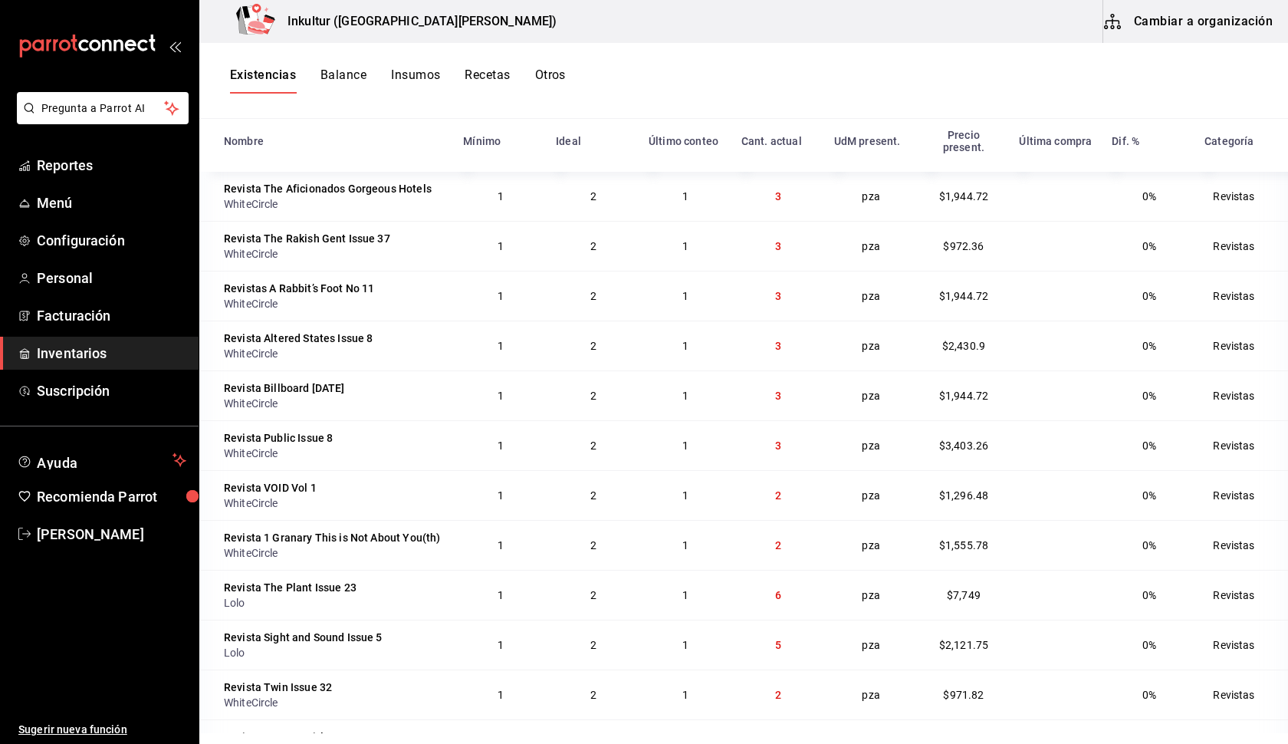
click at [1207, 11] on button "Cambiar a organización" at bounding box center [1189, 21] width 172 height 43
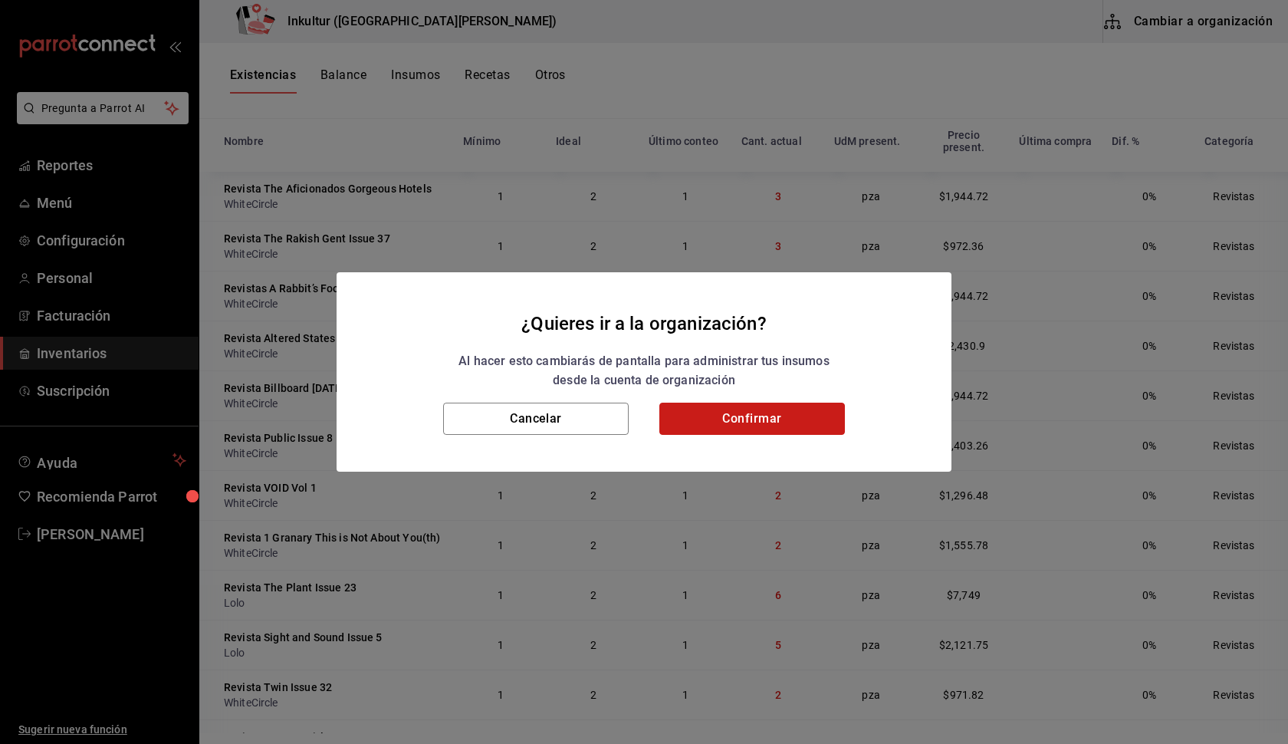
click at [781, 416] on button "Confirmar" at bounding box center [752, 418] width 186 height 32
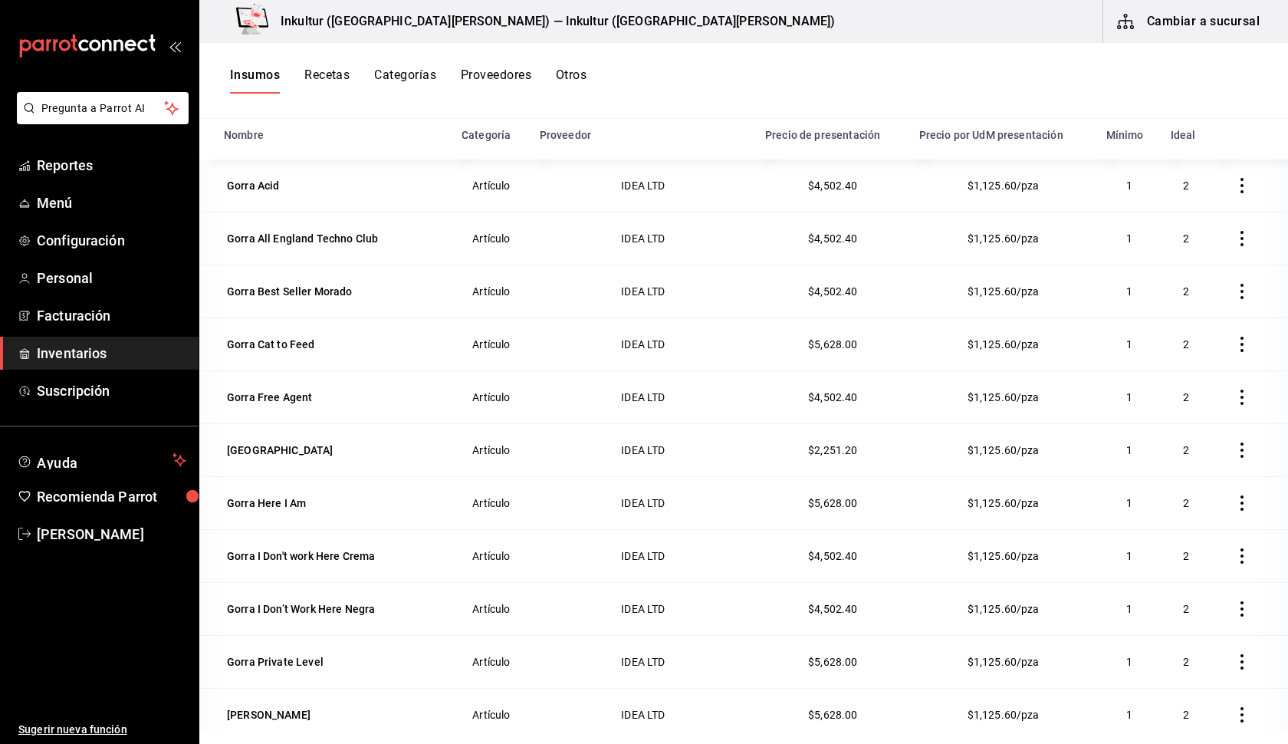
click at [1248, 186] on icon "button" at bounding box center [1241, 185] width 15 height 15
click at [1240, 100] on div at bounding box center [644, 372] width 1288 height 744
click at [1185, 24] on button "Cambiar a sucursal" at bounding box center [1189, 21] width 172 height 43
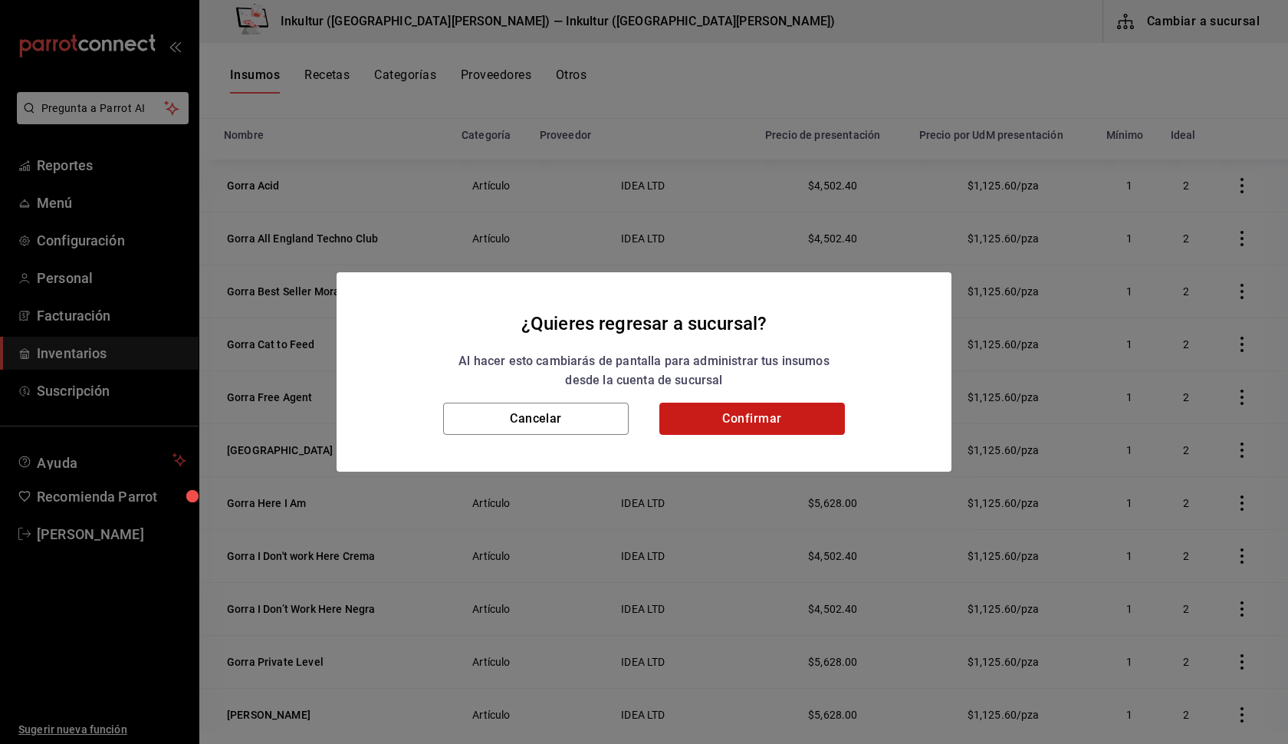
click at [761, 419] on button "Confirmar" at bounding box center [752, 418] width 186 height 32
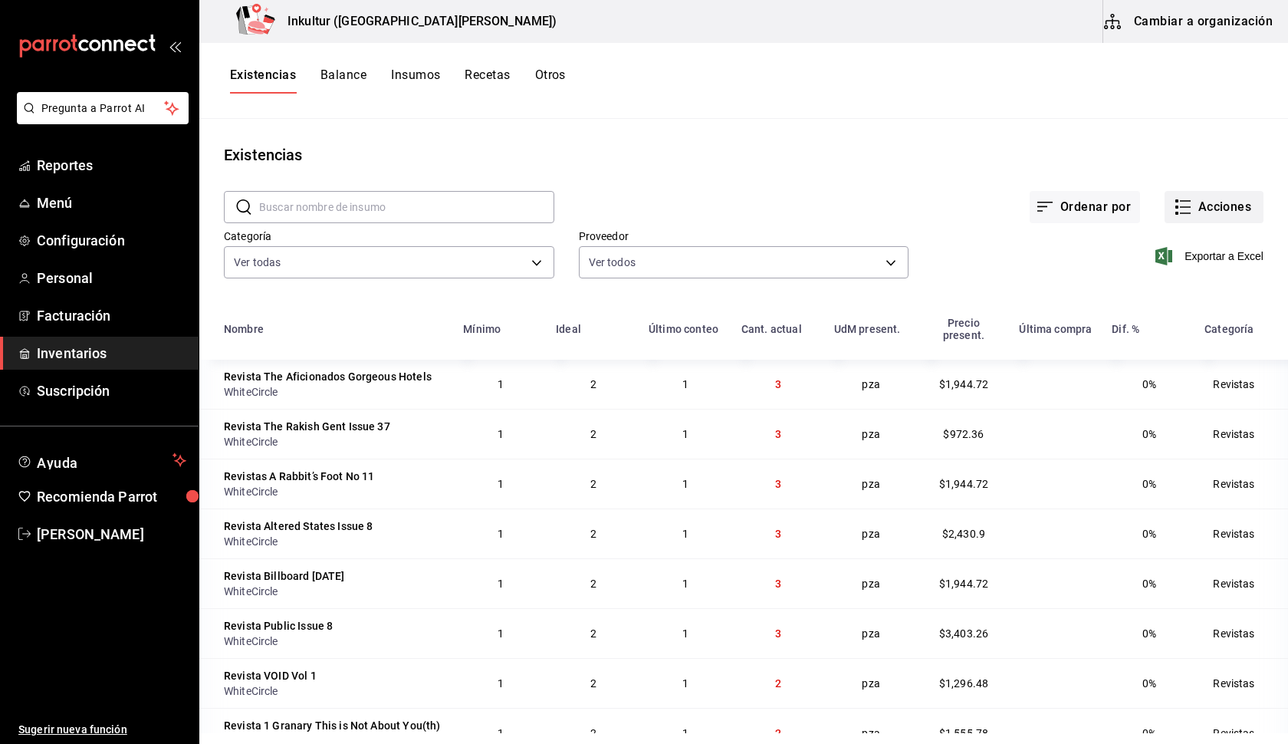
click at [1196, 206] on button "Acciones" at bounding box center [1214, 207] width 99 height 32
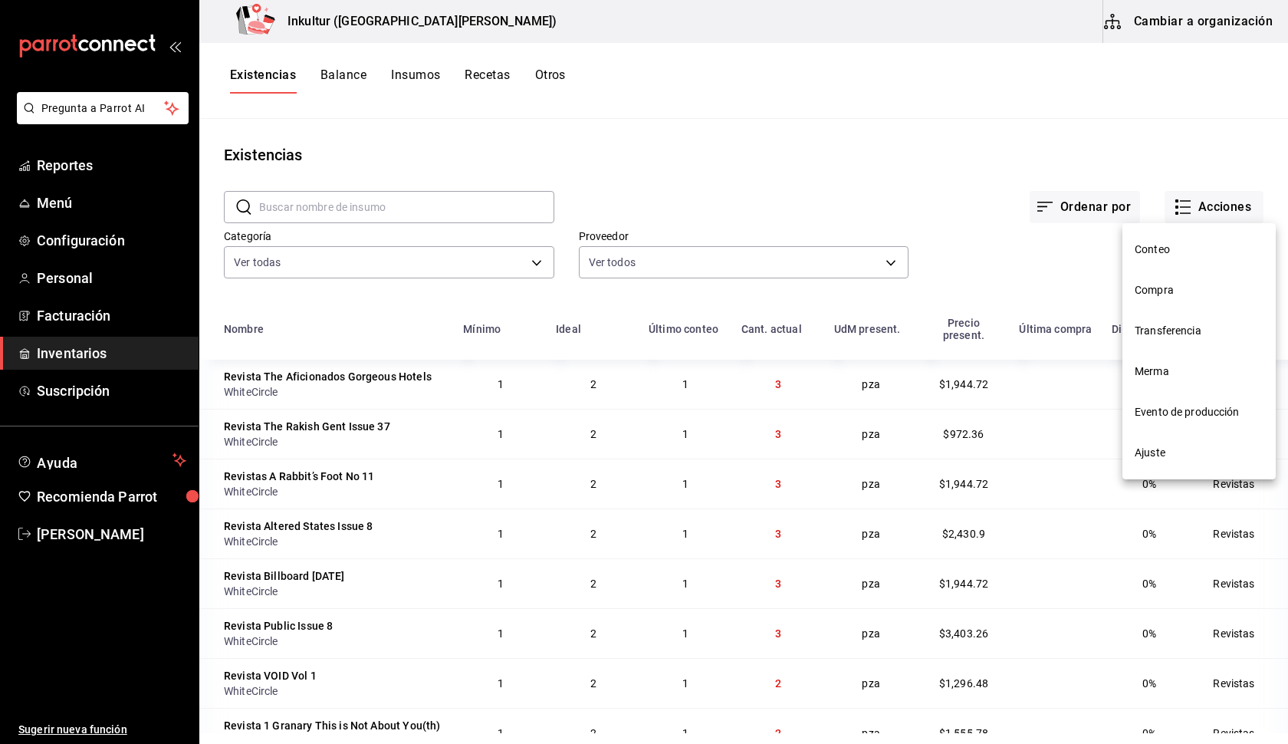
click at [1169, 452] on span "Ajuste" at bounding box center [1199, 453] width 129 height 16
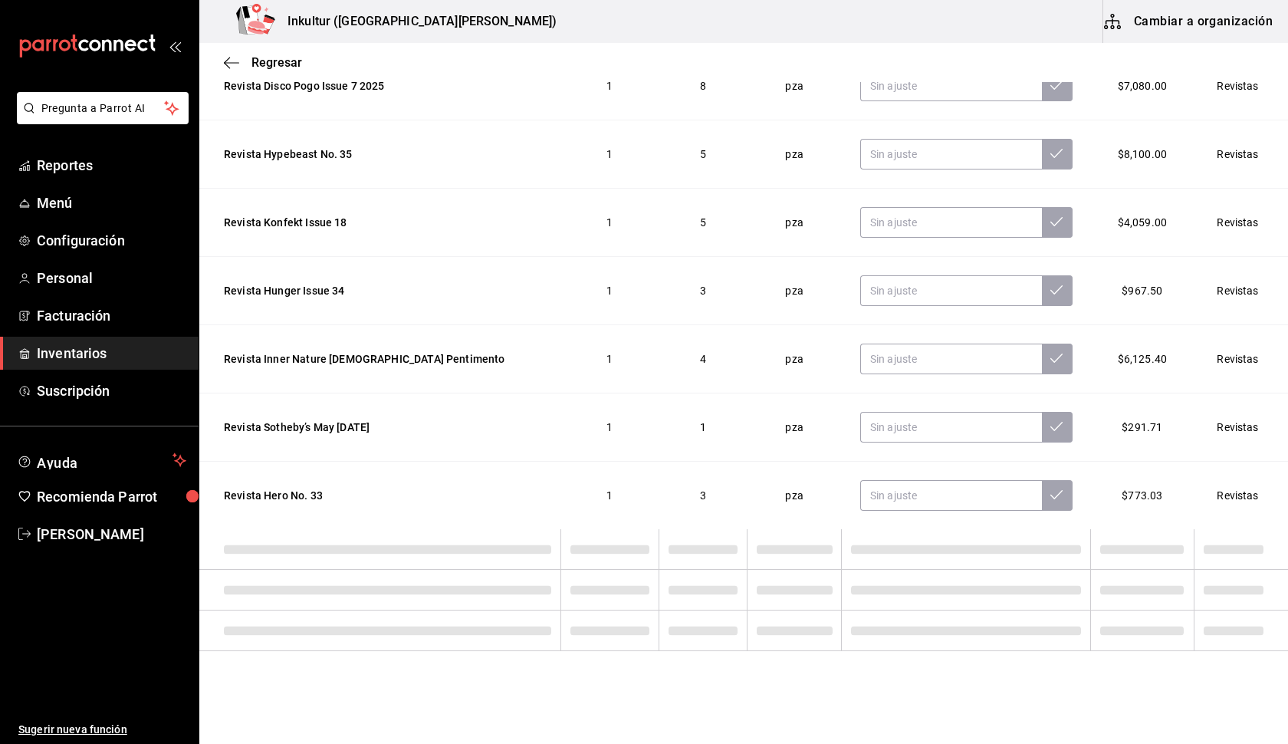
scroll to position [2298, 0]
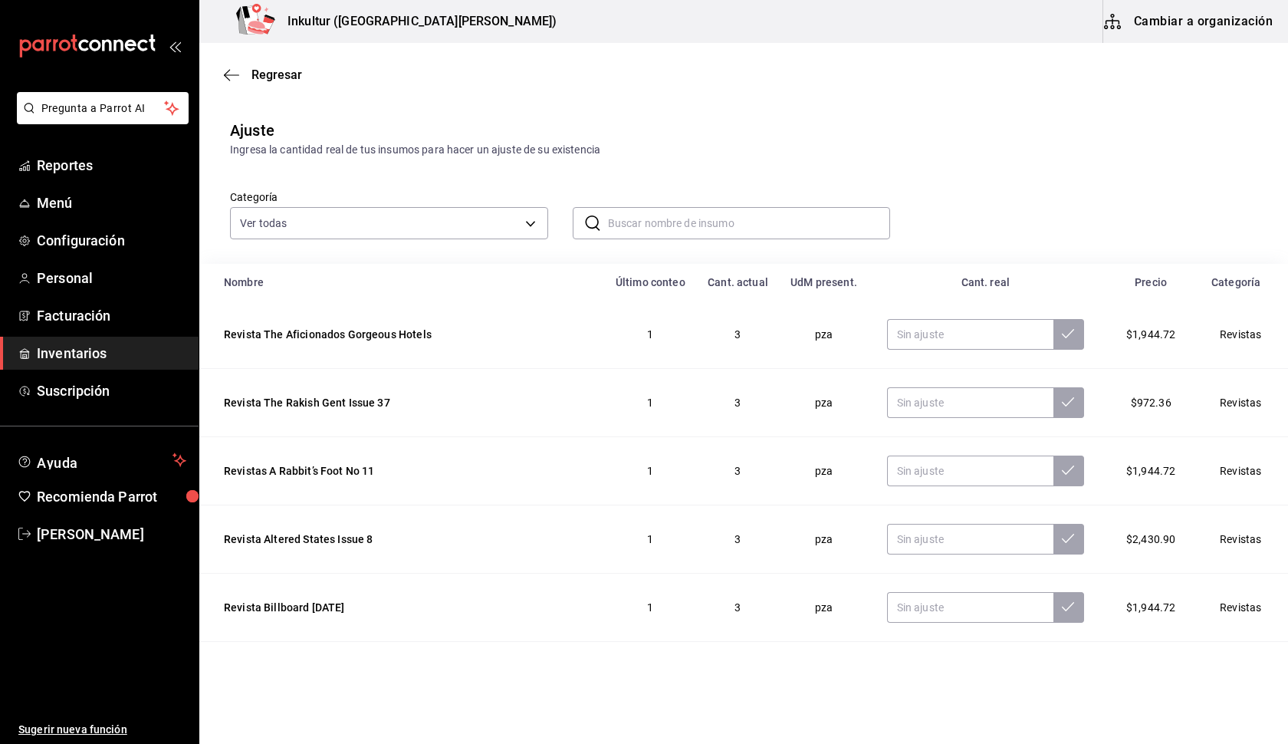
scroll to position [9084, 0]
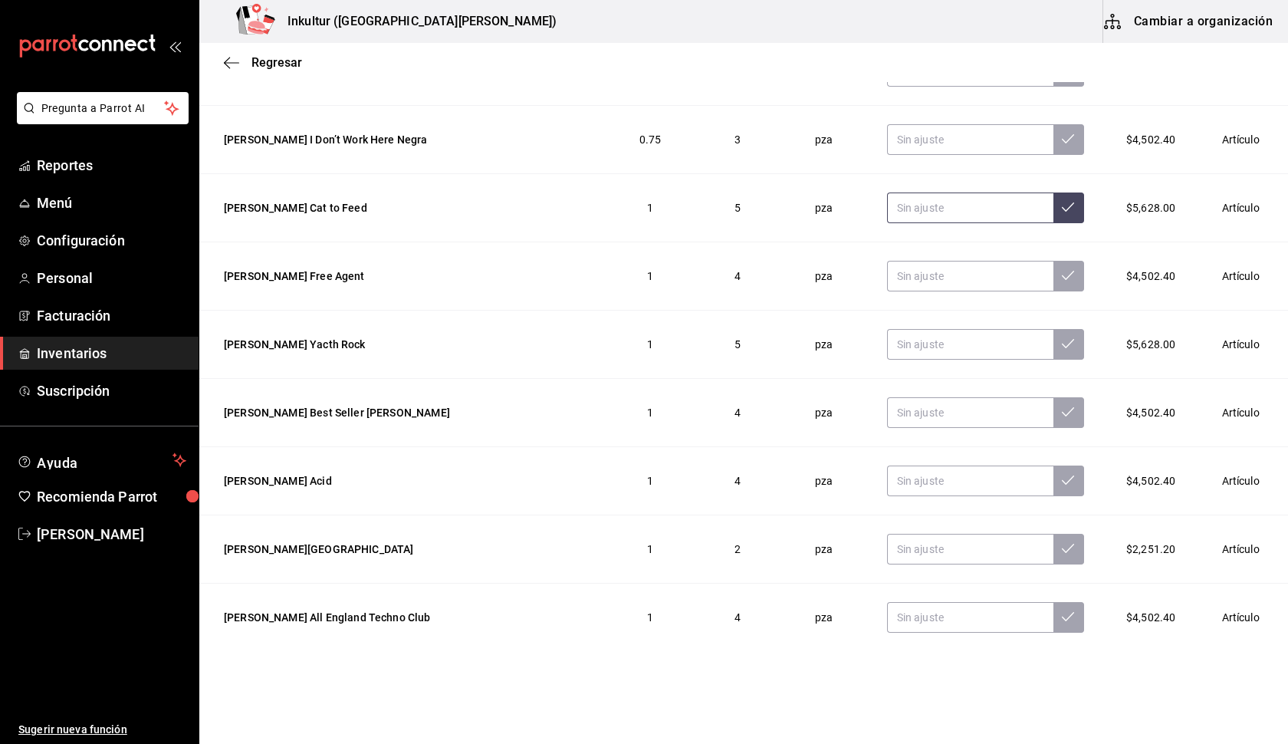
click at [1006, 206] on input "text" at bounding box center [970, 207] width 166 height 31
type input "4.00"
click at [1066, 208] on icon at bounding box center [1068, 207] width 12 height 12
click at [232, 66] on icon "button" at bounding box center [231, 63] width 15 height 14
